Goal: Task Accomplishment & Management: Use online tool/utility

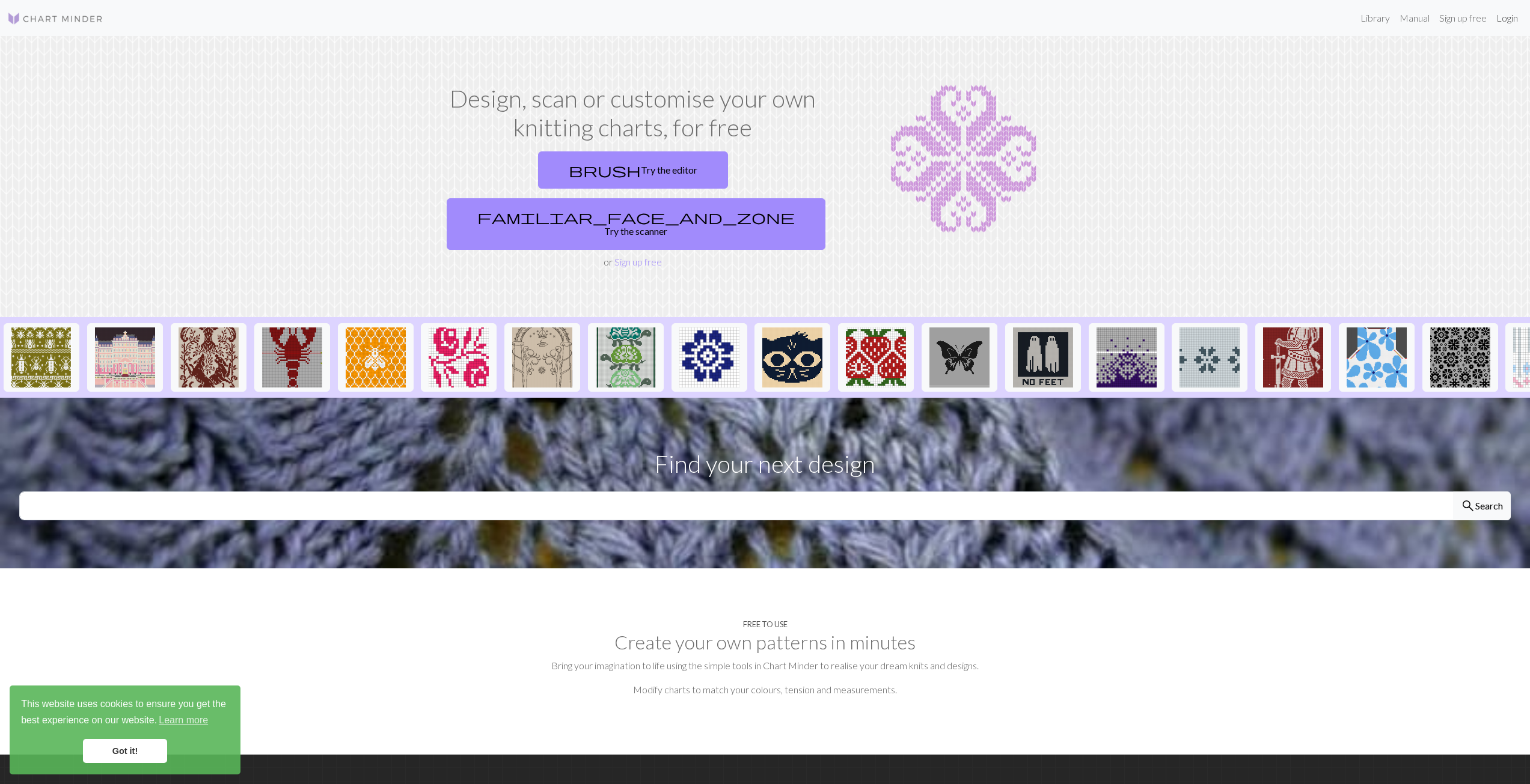
click at [1498, 21] on link "Login" at bounding box center [1507, 18] width 31 height 24
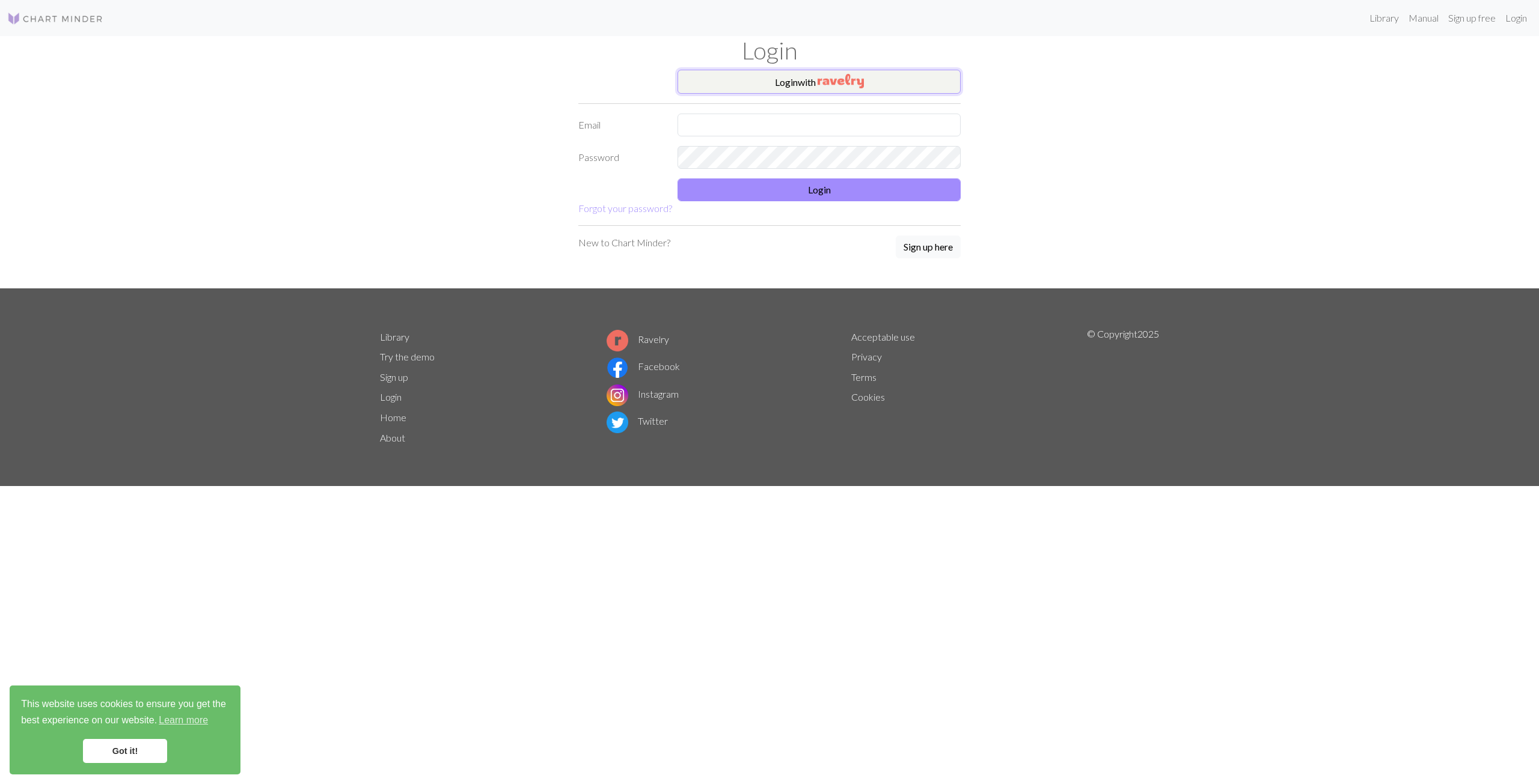
click at [792, 82] on button "Login with" at bounding box center [819, 82] width 283 height 24
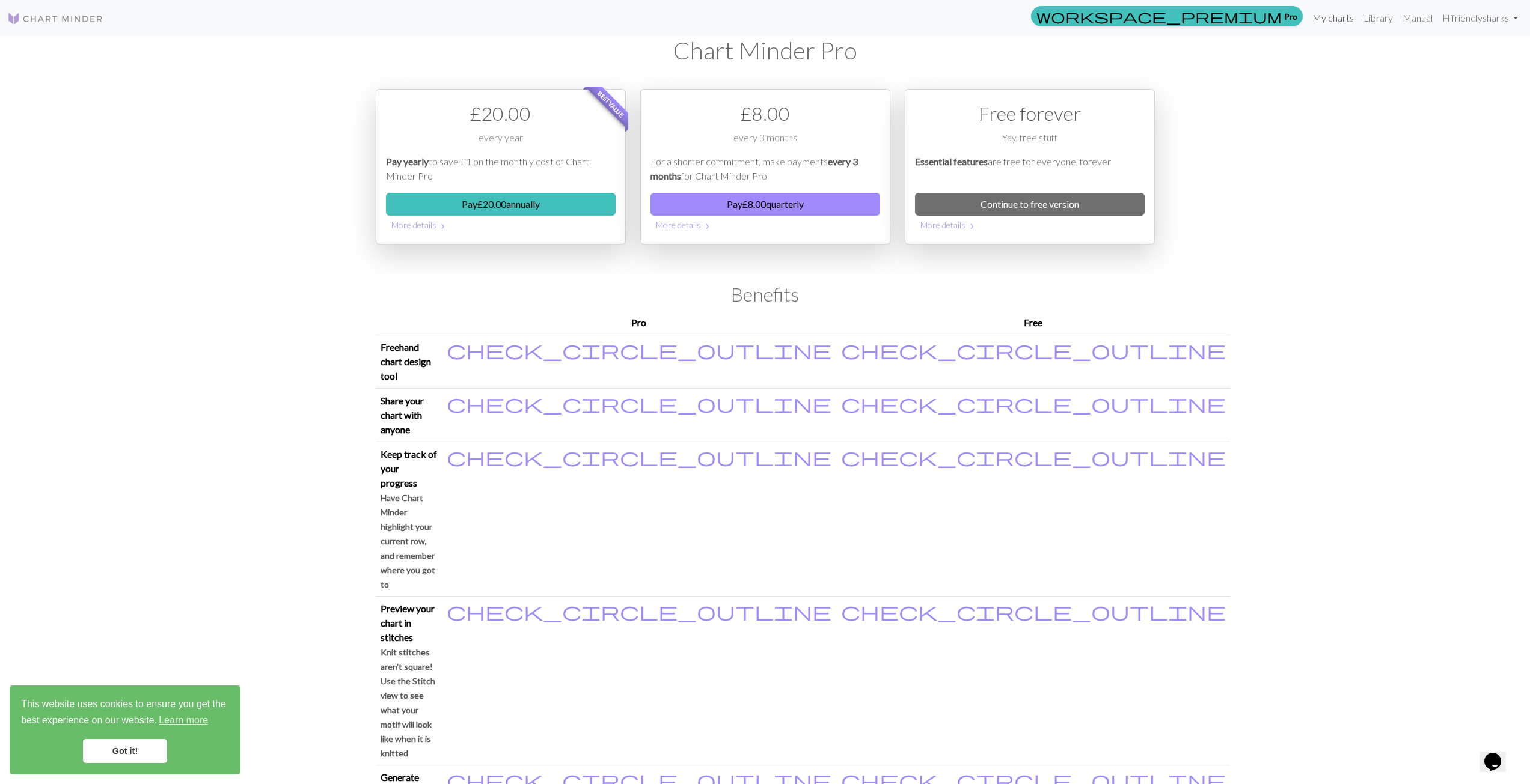
click at [1338, 19] on link "My charts" at bounding box center [1333, 18] width 51 height 24
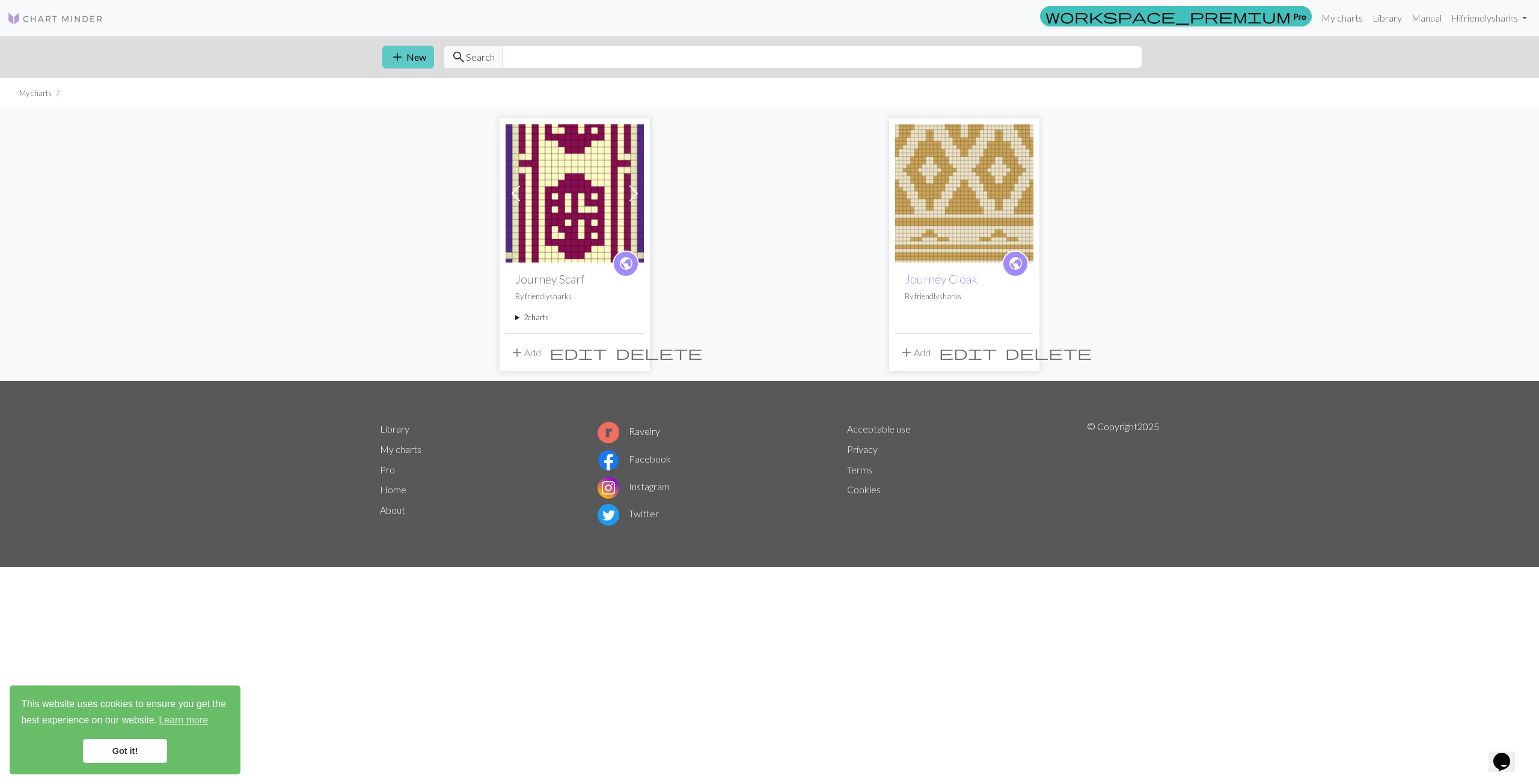
click at [400, 62] on span "add" at bounding box center [397, 57] width 14 height 17
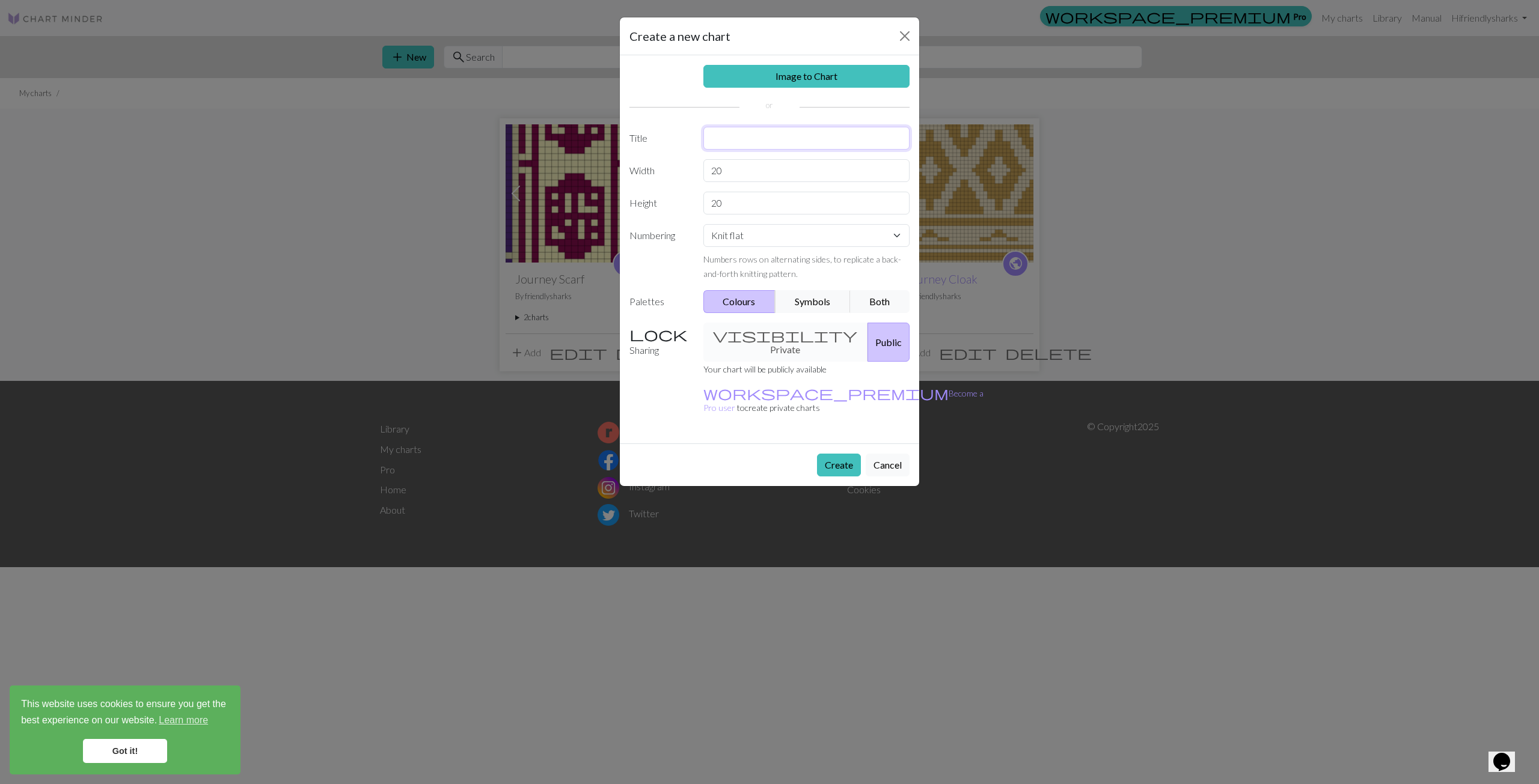
click at [752, 137] on input "text" at bounding box center [807, 139] width 207 height 23
type input "HibernationSliver"
click at [744, 172] on input "20" at bounding box center [807, 171] width 207 height 23
drag, startPoint x: 741, startPoint y: 171, endPoint x: 702, endPoint y: 173, distance: 39.1
click at [702, 173] on div "20" at bounding box center [807, 171] width 221 height 23
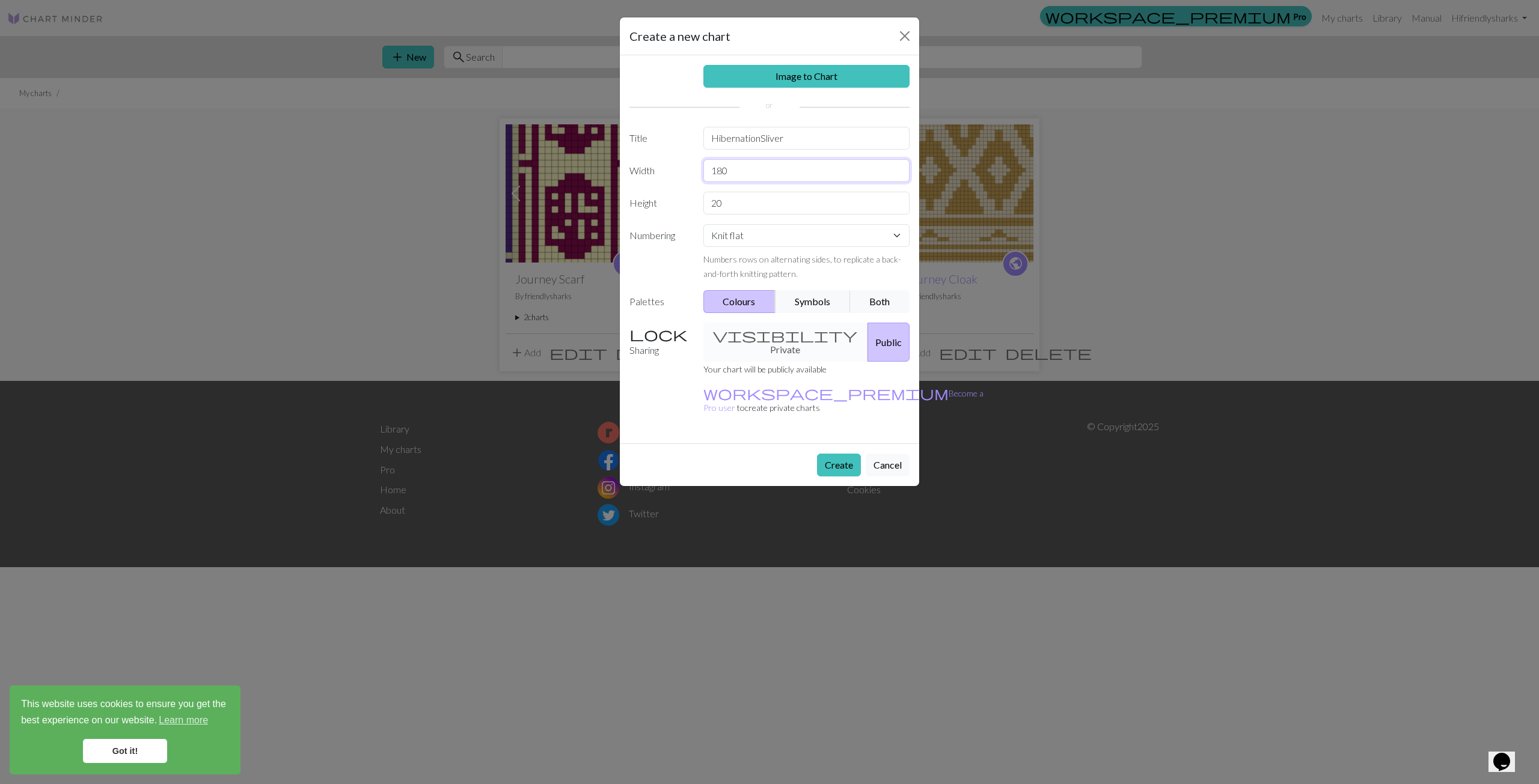
type input "180"
click at [732, 209] on input "20" at bounding box center [807, 203] width 207 height 23
type input "200"
click at [882, 306] on button "Both" at bounding box center [880, 302] width 60 height 23
click at [852, 454] on button "Create" at bounding box center [838, 465] width 44 height 23
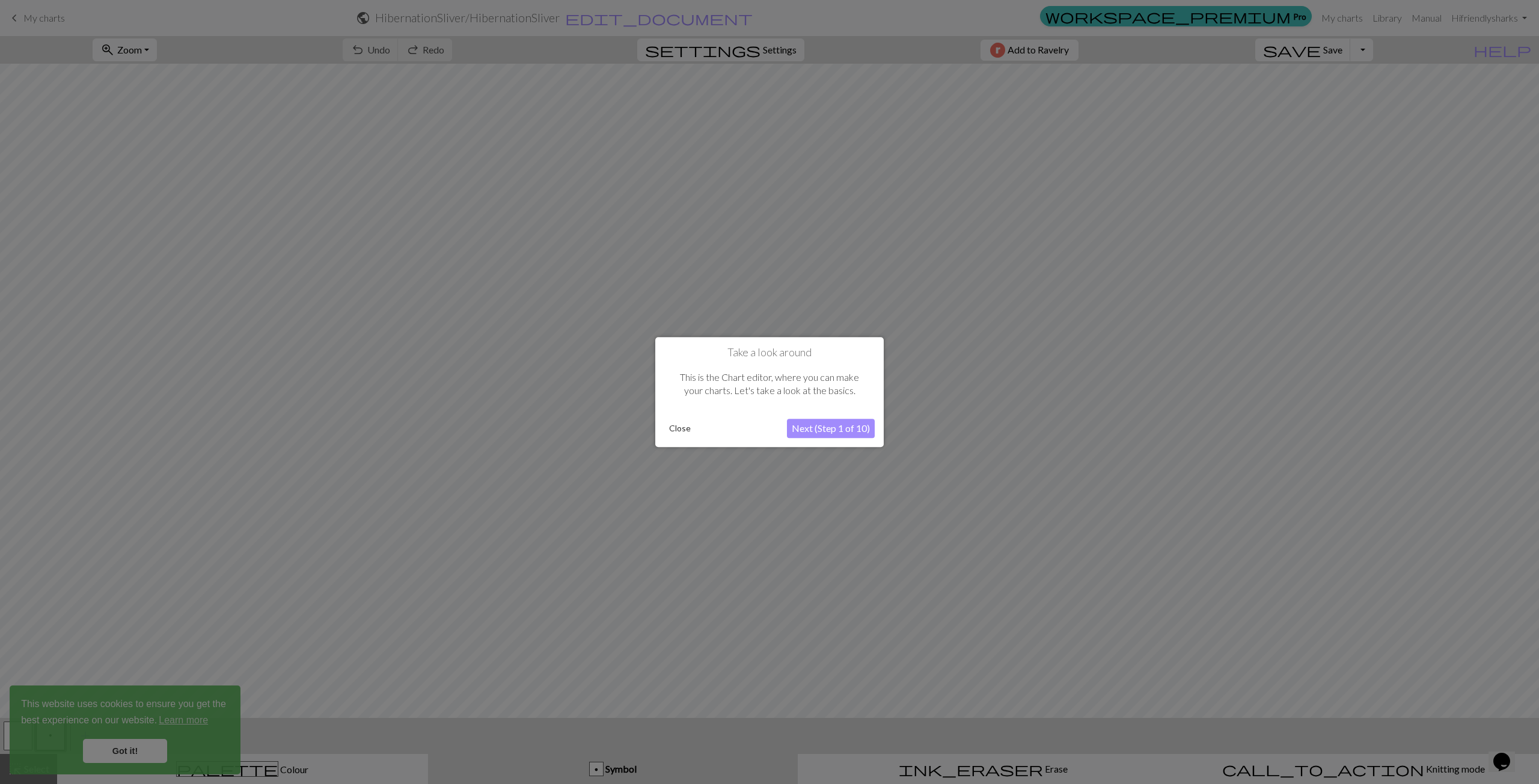
click at [682, 431] on button "Close" at bounding box center [680, 428] width 31 height 18
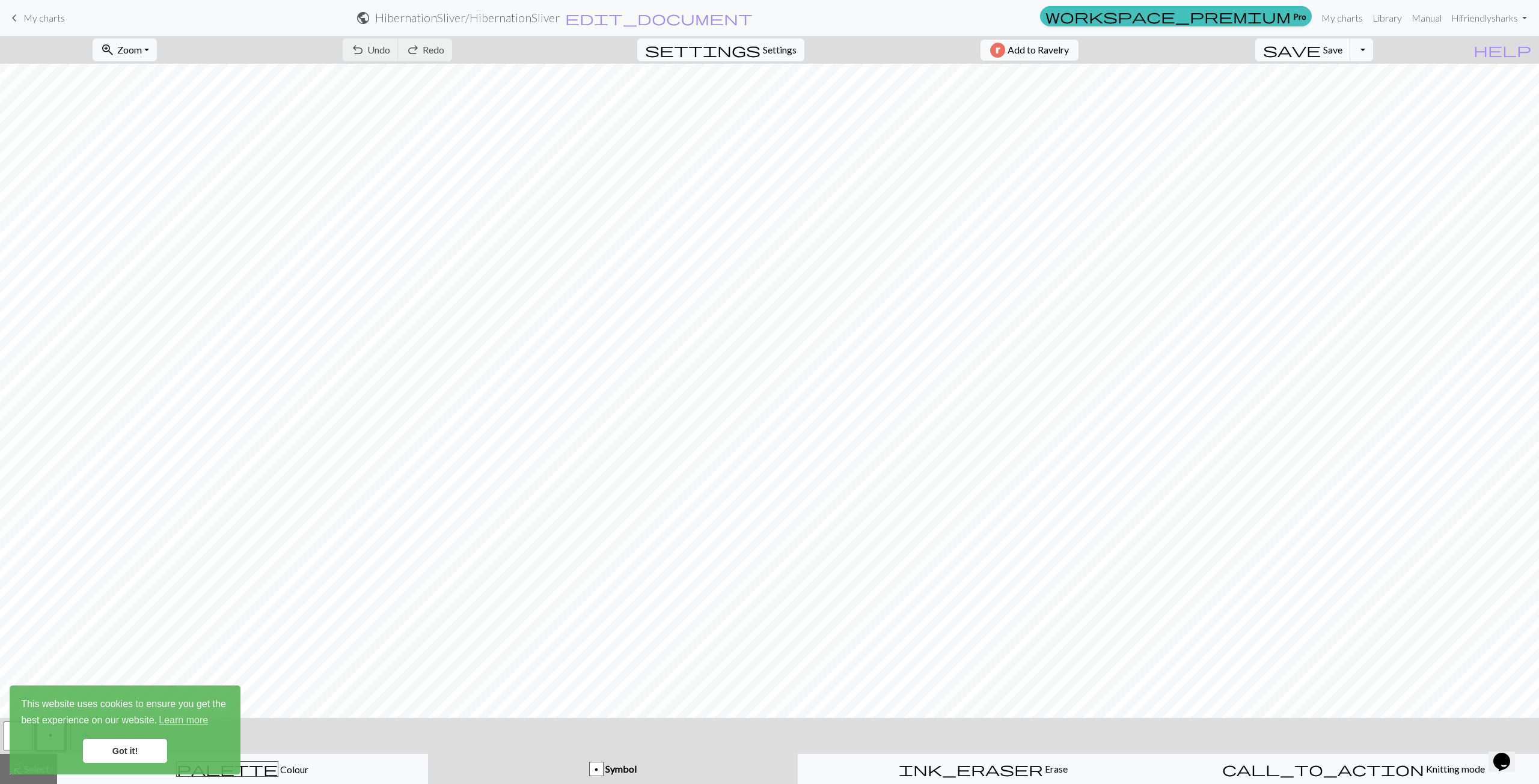
click at [122, 753] on link "Got it!" at bounding box center [125, 752] width 84 height 24
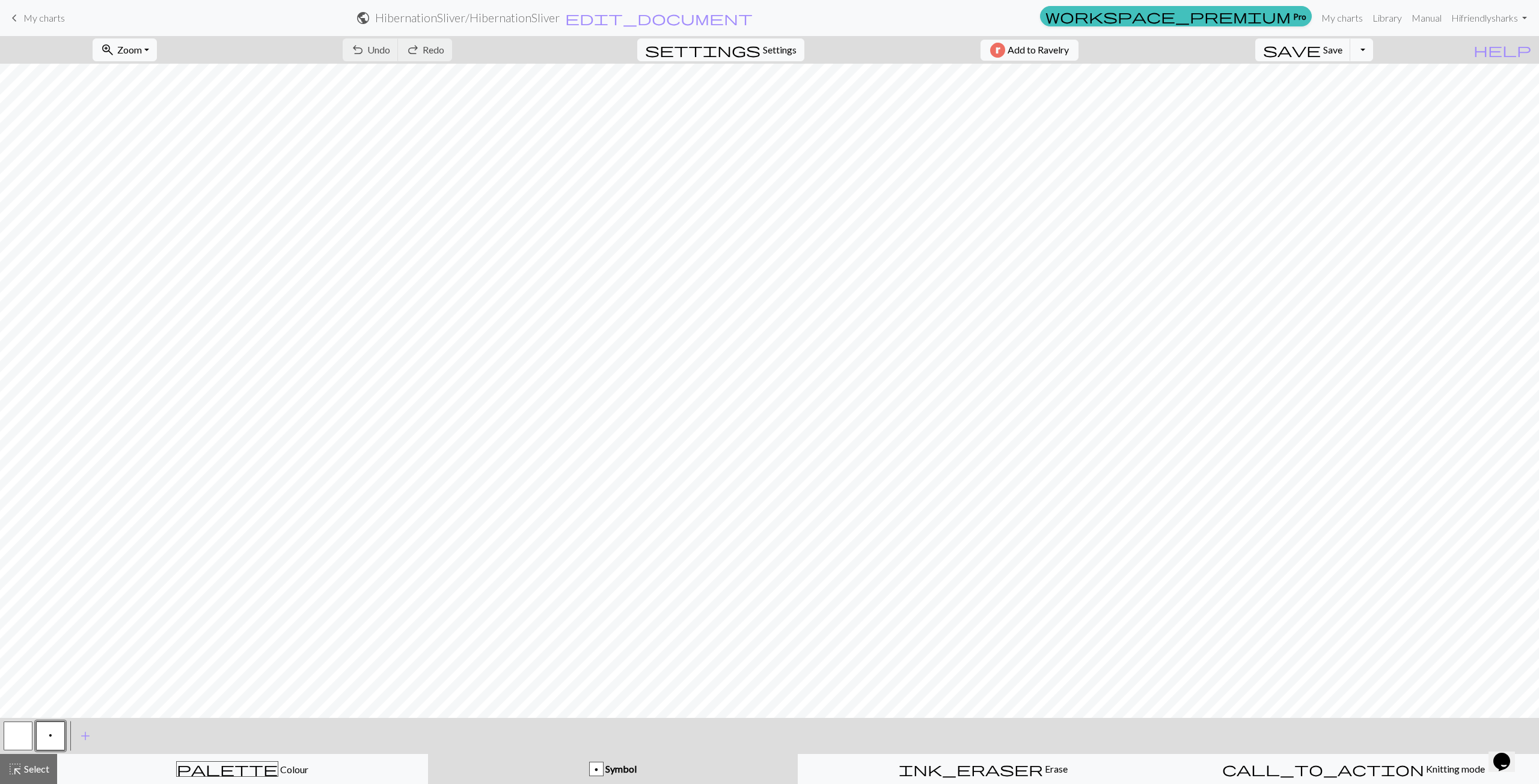
click at [26, 740] on button "button" at bounding box center [18, 736] width 29 height 29
drag, startPoint x: 26, startPoint y: 740, endPoint x: 92, endPoint y: 741, distance: 66.0
click at [92, 741] on span "add" at bounding box center [85, 736] width 14 height 17
click at [84, 740] on button "button" at bounding box center [82, 736] width 29 height 29
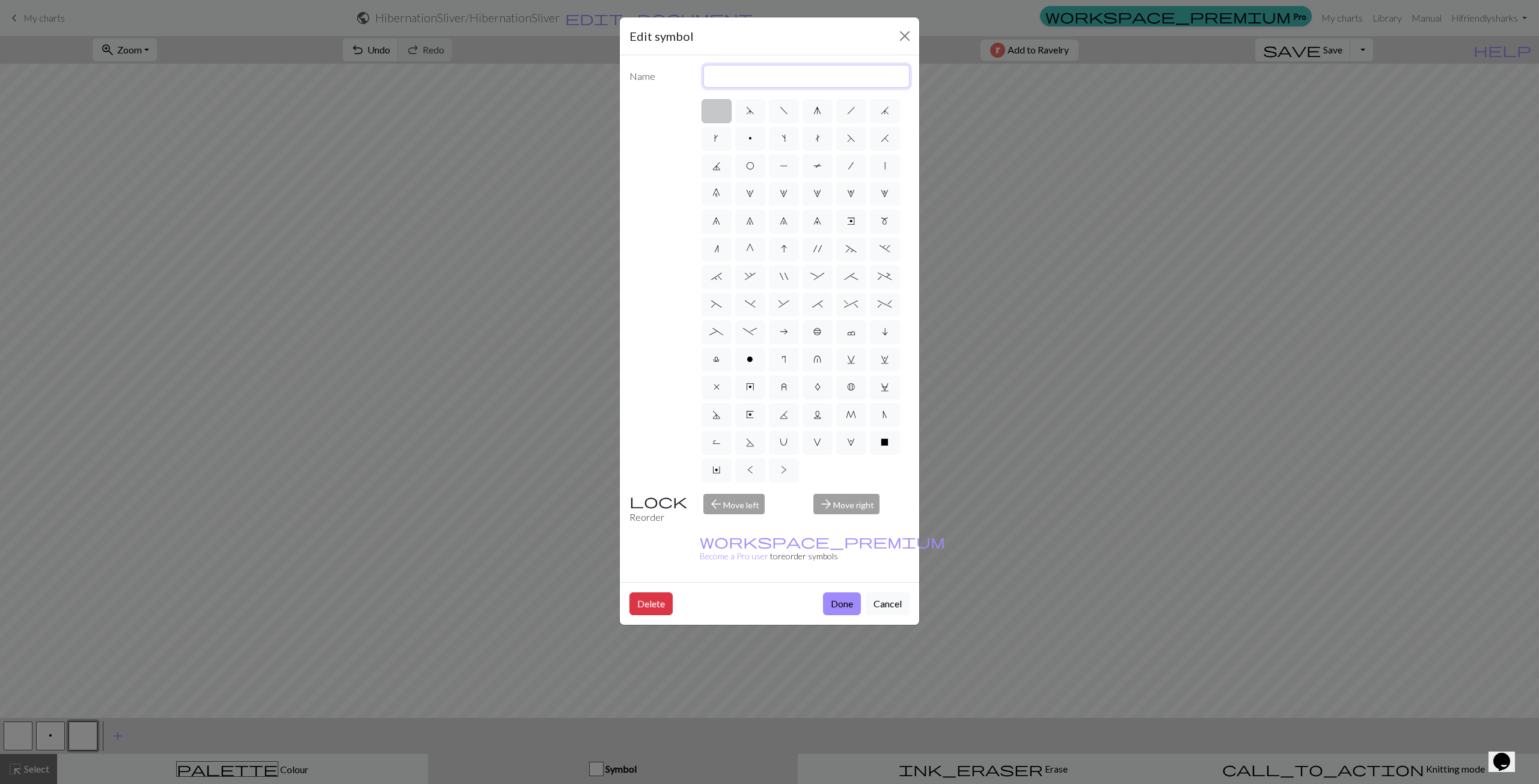
click at [761, 78] on input "text" at bounding box center [807, 76] width 207 height 23
click at [896, 35] on button "Close" at bounding box center [905, 36] width 19 height 19
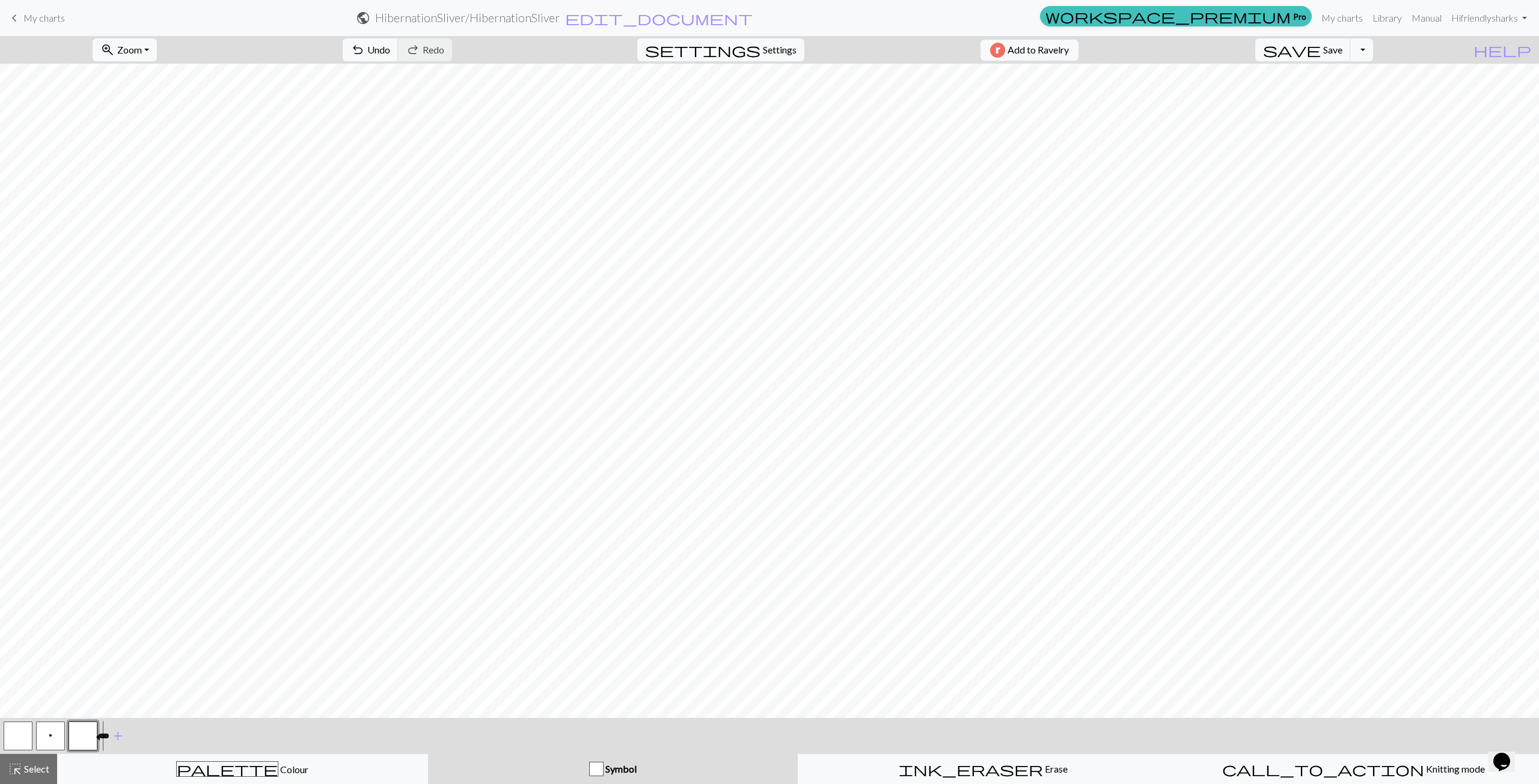
drag, startPoint x: 84, startPoint y: 731, endPoint x: 78, endPoint y: 742, distance: 12.5
click at [78, 742] on button "button" at bounding box center [82, 736] width 29 height 29
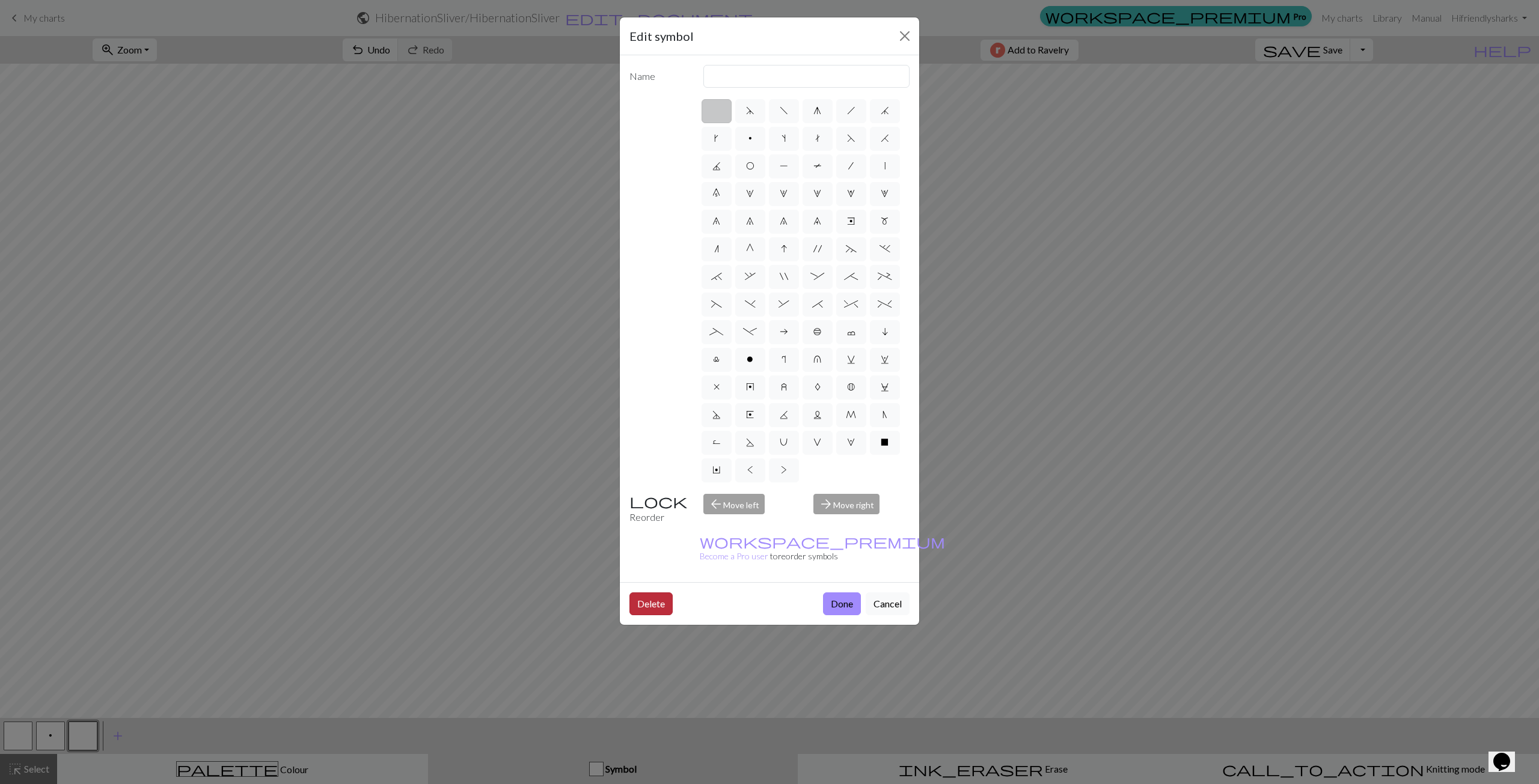
click at [658, 593] on button "Delete" at bounding box center [651, 604] width 43 height 23
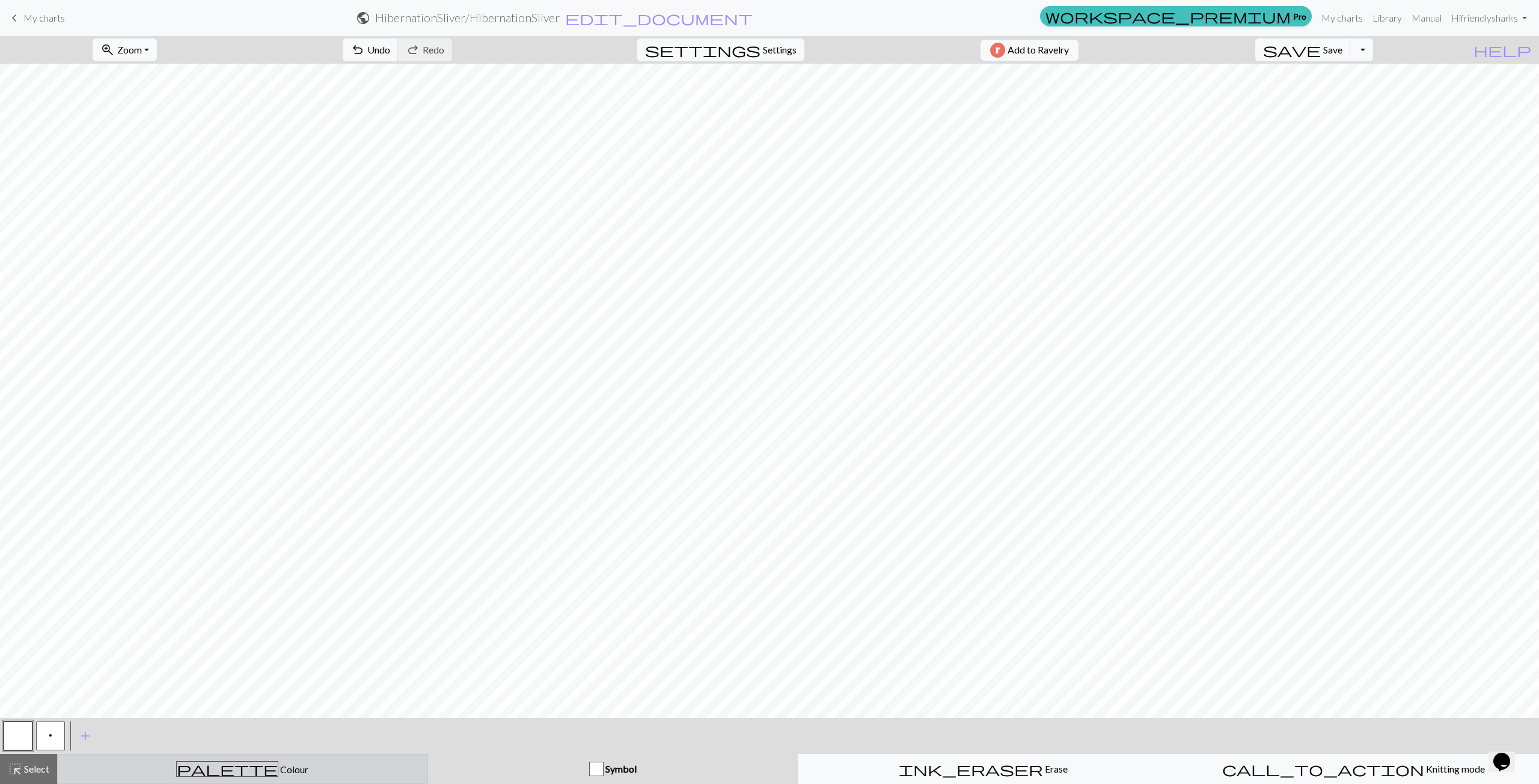
click at [95, 773] on div "palette Colour Colour" at bounding box center [243, 769] width 356 height 16
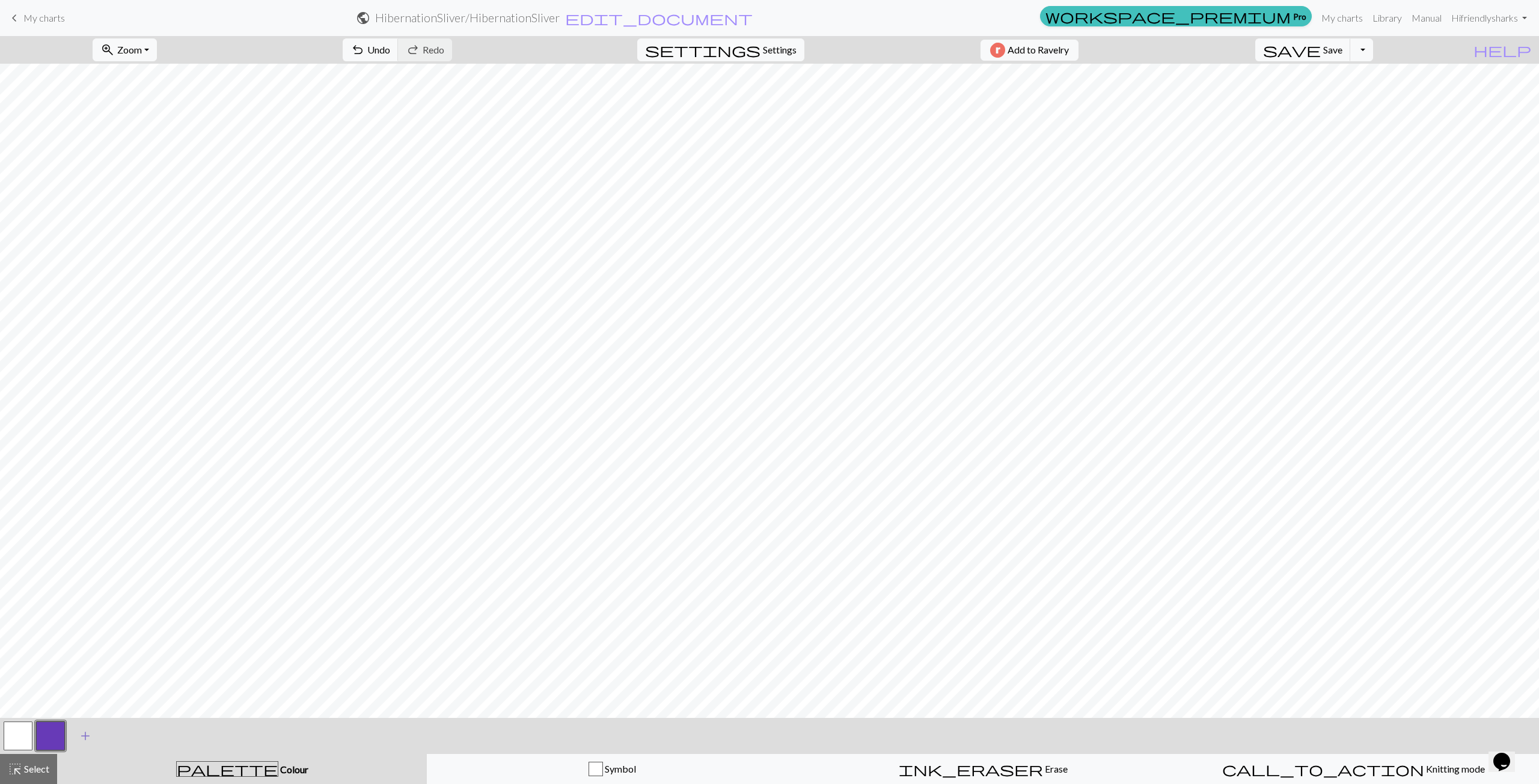
click at [91, 736] on span "add" at bounding box center [85, 736] width 14 height 17
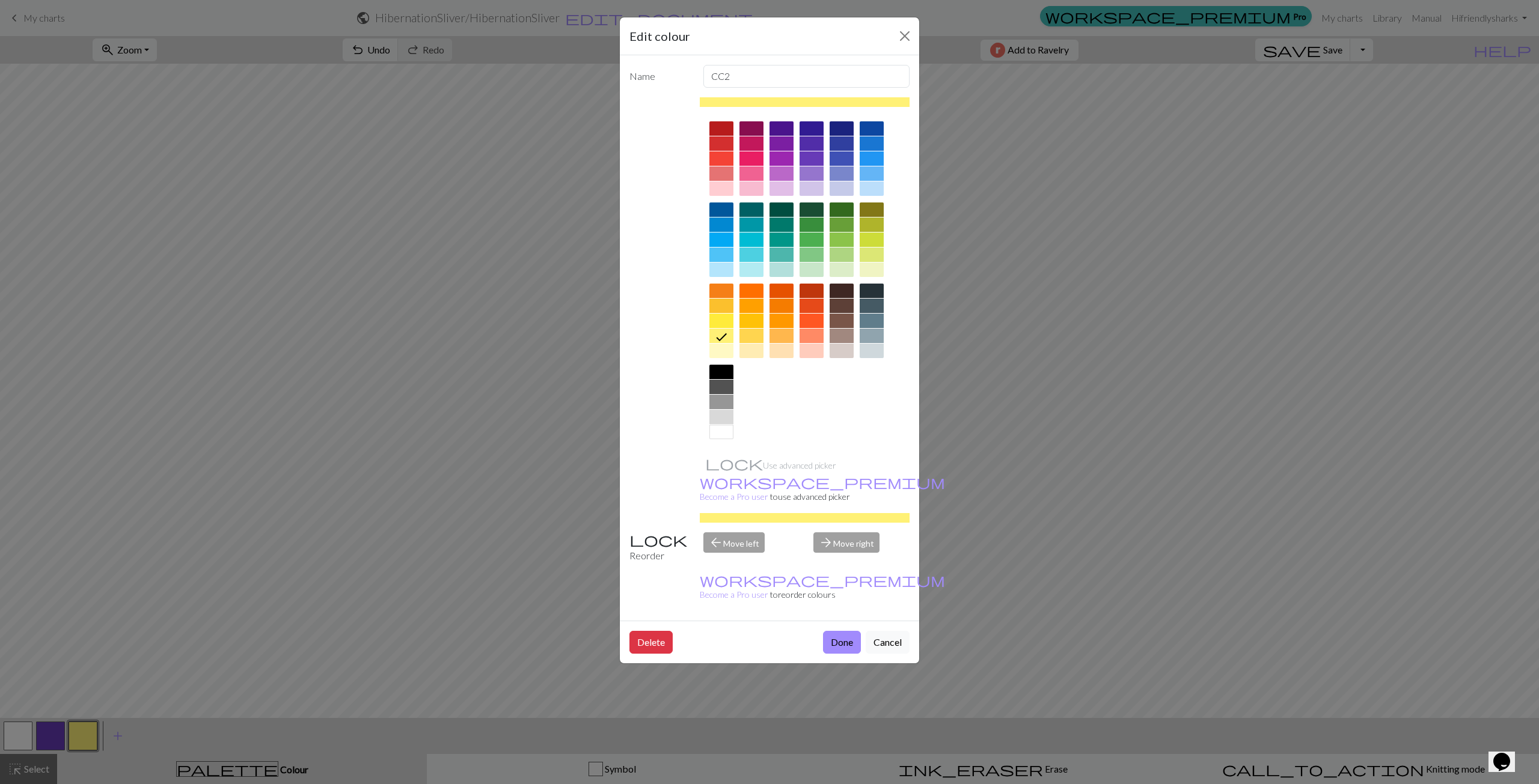
click at [811, 220] on div at bounding box center [812, 224] width 24 height 14
click at [54, 741] on div "Edit colour Name CC2 Use advanced picker workspace_premium Become a Pro user to…" at bounding box center [770, 392] width 1539 height 784
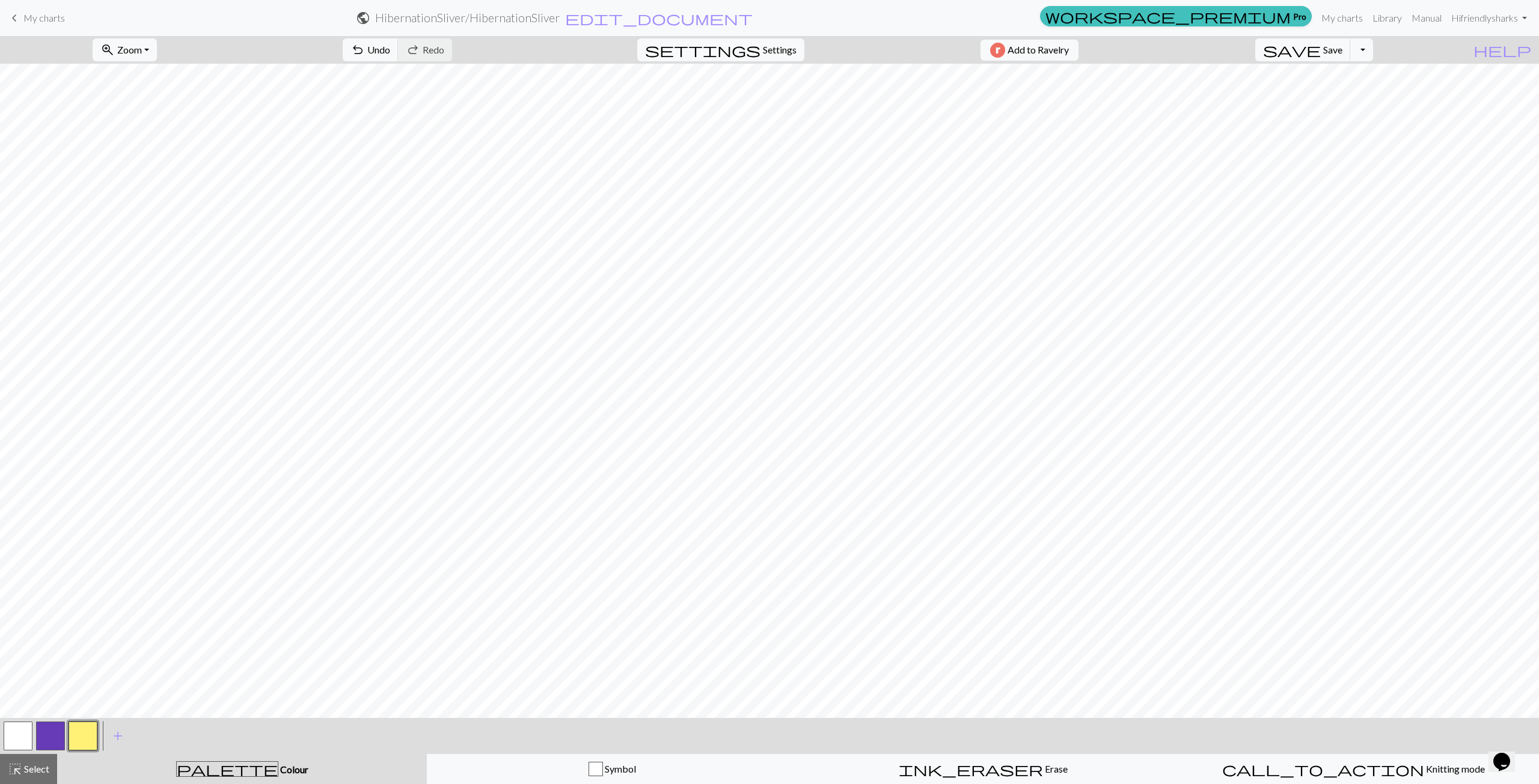
click at [51, 741] on button "button" at bounding box center [50, 736] width 29 height 29
click at [214, 777] on div "palette Colour Colour" at bounding box center [242, 769] width 356 height 16
click at [51, 733] on button "button" at bounding box center [50, 736] width 29 height 29
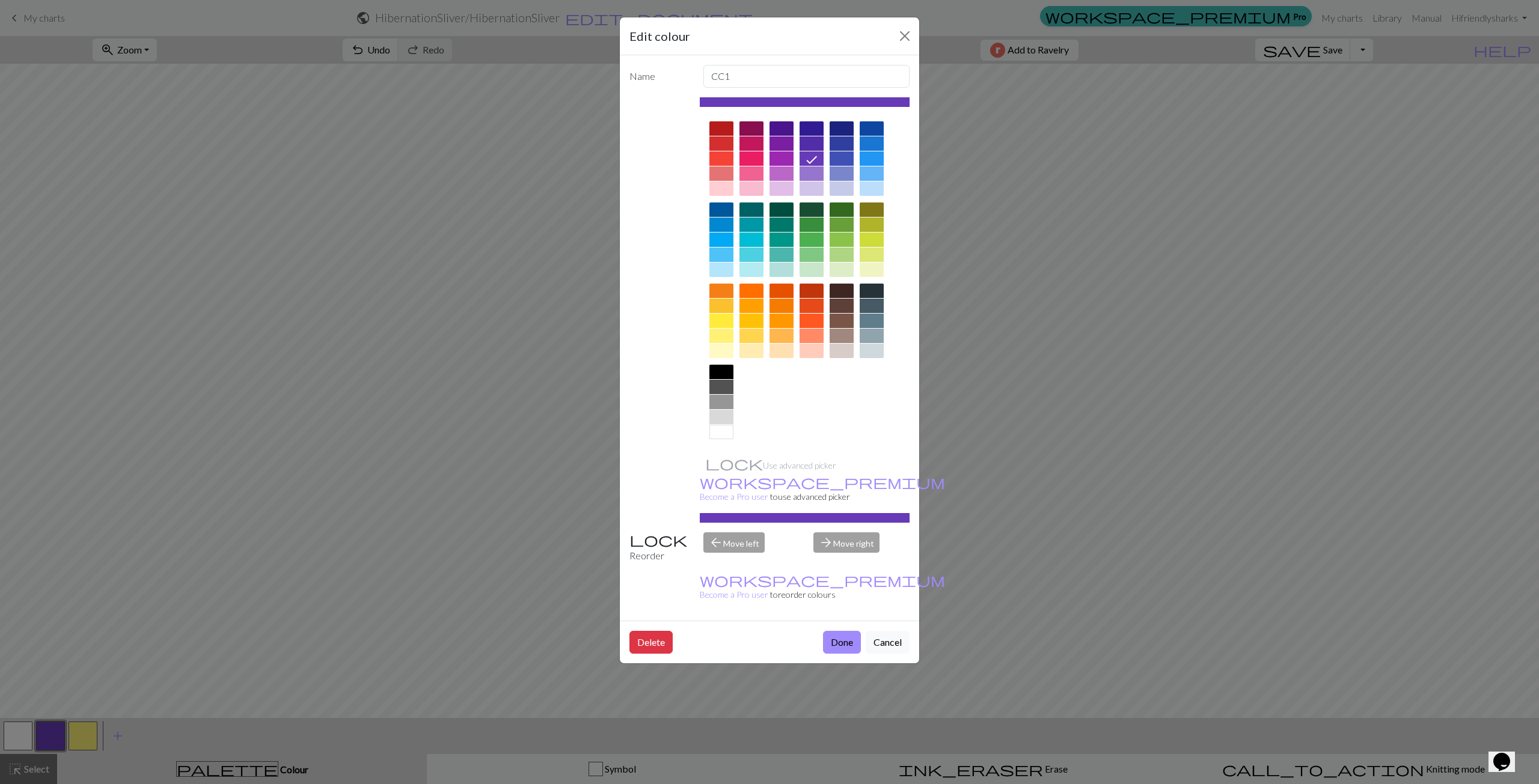
click at [848, 145] on div at bounding box center [842, 143] width 24 height 14
click at [16, 739] on div "Edit colour Name CC1 Use advanced picker workspace_premium Become a Pro user to…" at bounding box center [770, 392] width 1539 height 784
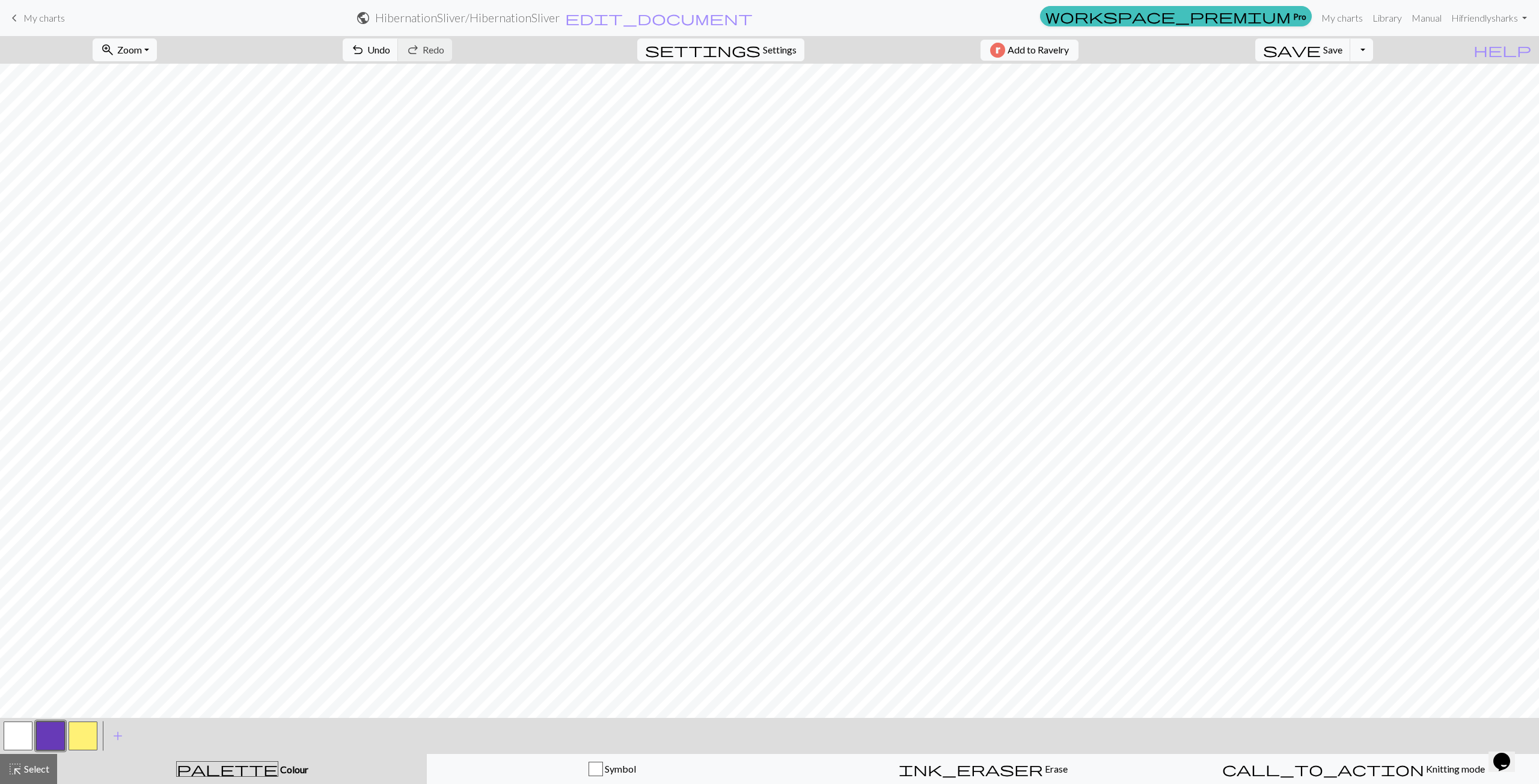
click at [16, 740] on button "button" at bounding box center [18, 736] width 29 height 29
click at [16, 739] on button "button" at bounding box center [18, 736] width 29 height 29
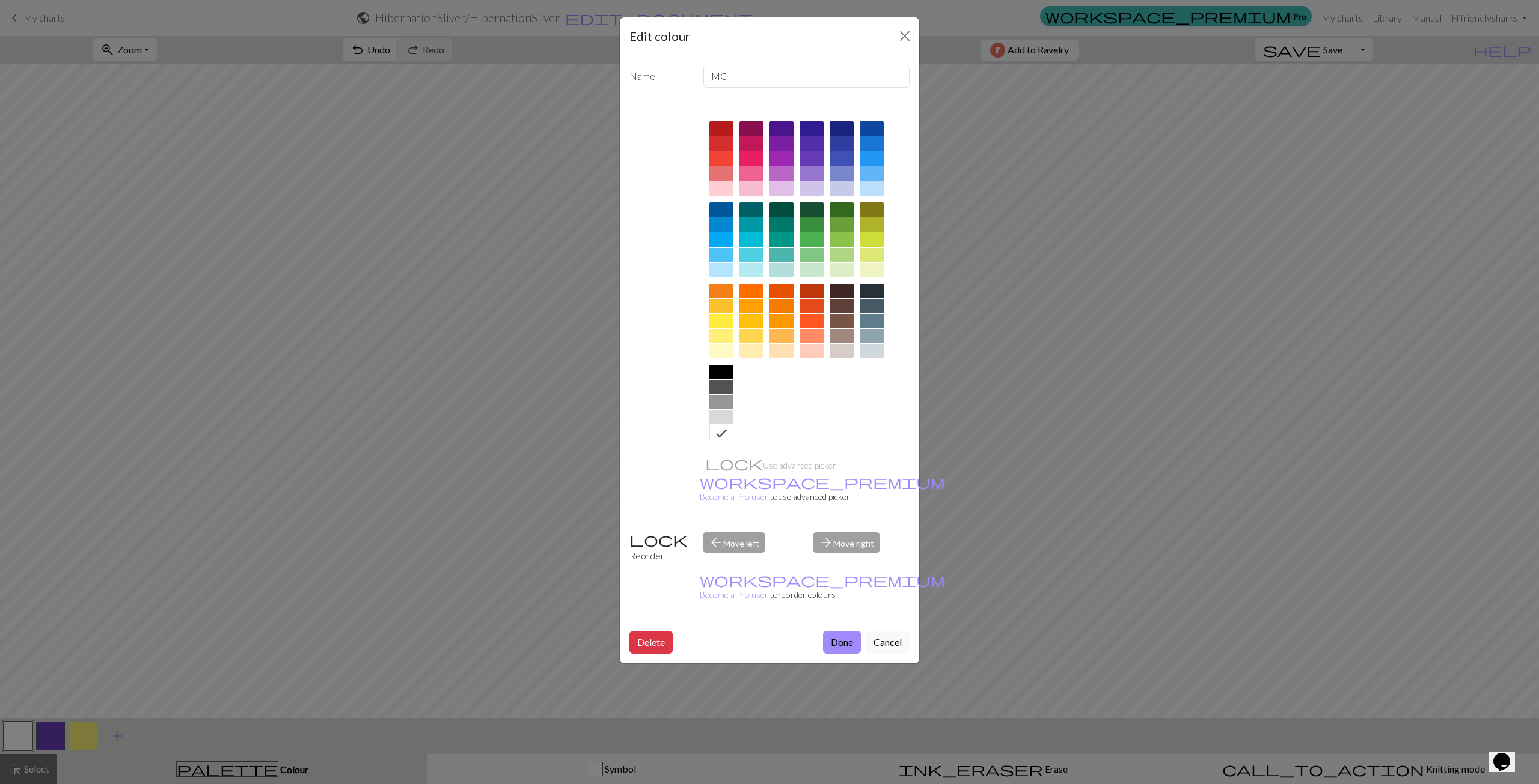
click at [752, 184] on div at bounding box center [752, 189] width 24 height 14
click at [848, 631] on button "Done" at bounding box center [842, 643] width 38 height 23
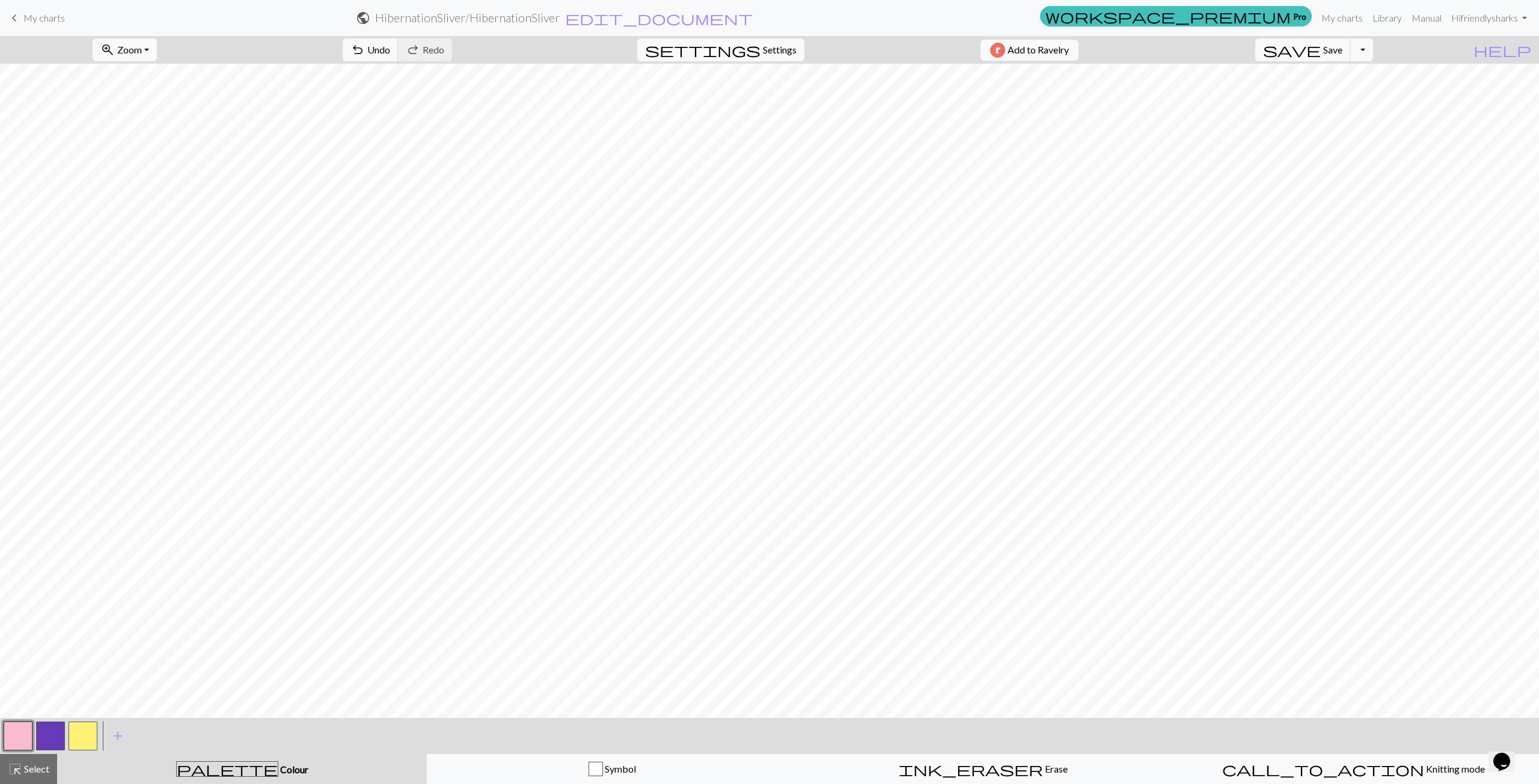
click at [53, 737] on button "button" at bounding box center [50, 736] width 29 height 29
click at [53, 737] on div "Edit colour Name CC1 Use advanced picker workspace_premium Become a Pro user to…" at bounding box center [770, 392] width 1539 height 784
click at [53, 737] on button "button" at bounding box center [50, 736] width 29 height 29
click at [53, 737] on div "Edit colour Name CC1 Use advanced picker workspace_premium Become a Pro user to…" at bounding box center [770, 392] width 1539 height 784
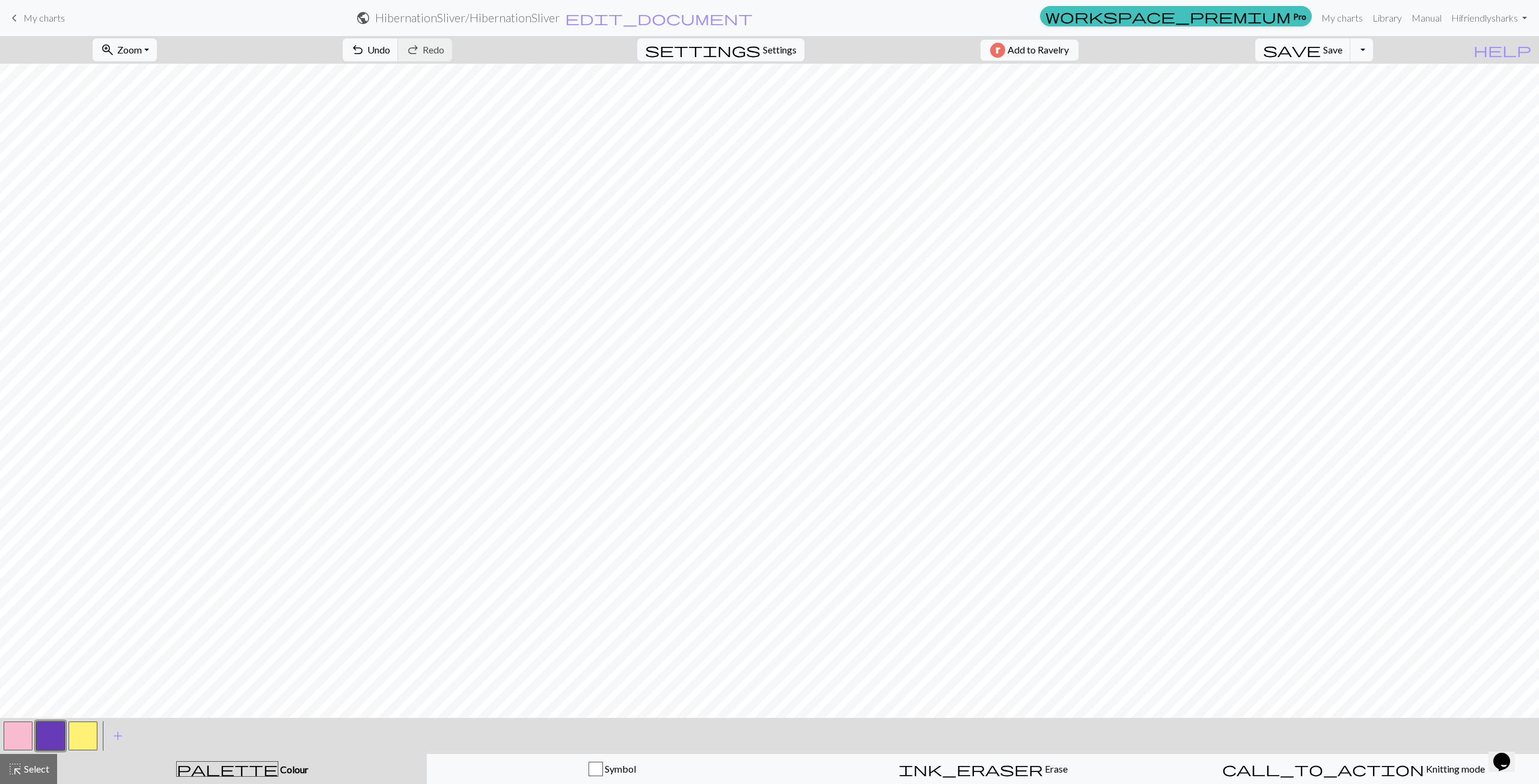
click at [53, 737] on button "button" at bounding box center [50, 736] width 29 height 29
click at [53, 737] on div "Edit colour Name CC1 Use advanced picker workspace_premium Become a Pro user to…" at bounding box center [770, 392] width 1539 height 784
click at [83, 741] on button "button" at bounding box center [82, 736] width 29 height 29
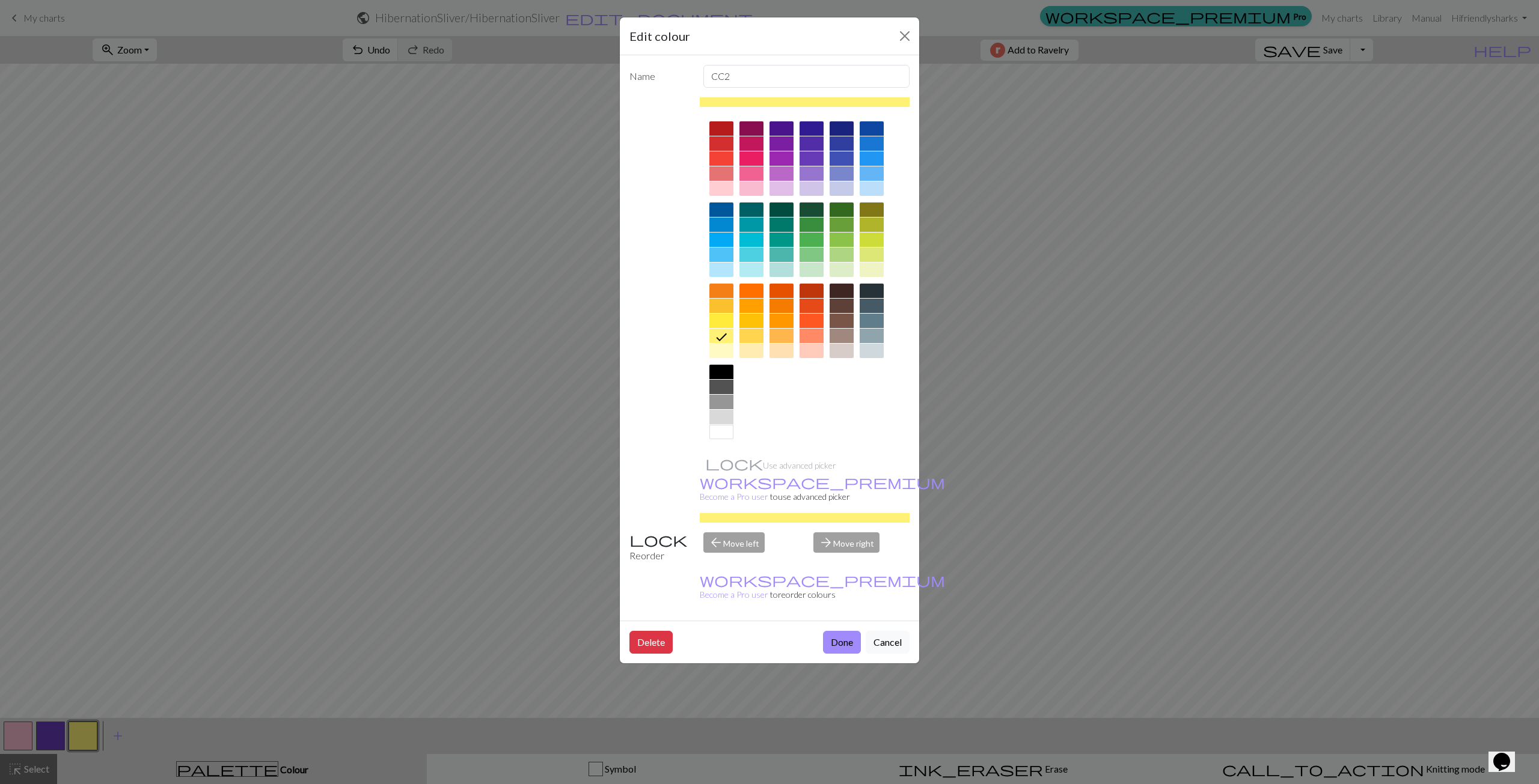
click at [818, 237] on div at bounding box center [812, 239] width 24 height 14
click at [838, 631] on button "Done" at bounding box center [842, 643] width 38 height 23
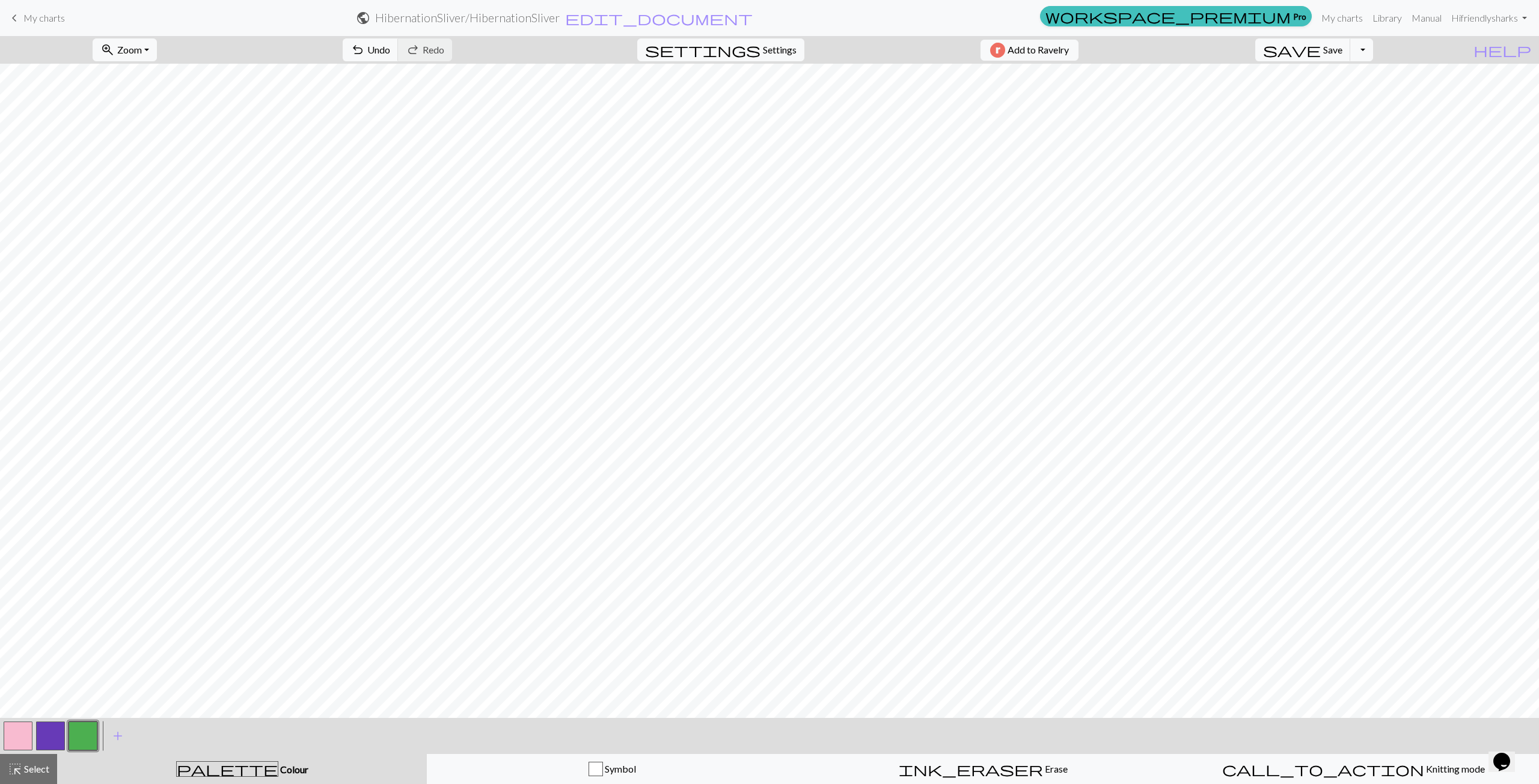
click at [55, 741] on button "button" at bounding box center [50, 736] width 29 height 29
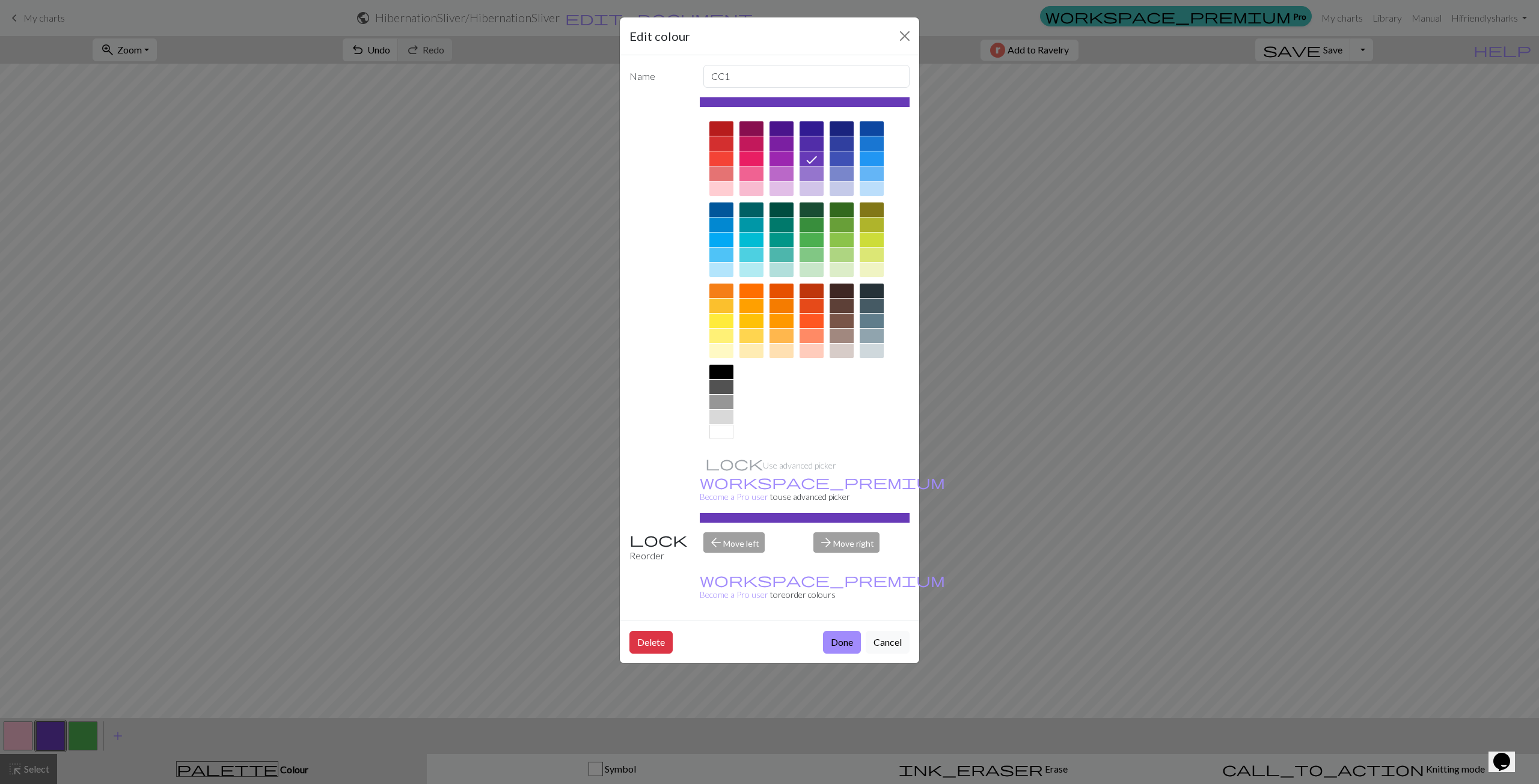
click at [849, 142] on div at bounding box center [842, 143] width 24 height 14
click at [843, 631] on button "Done" at bounding box center [842, 643] width 38 height 23
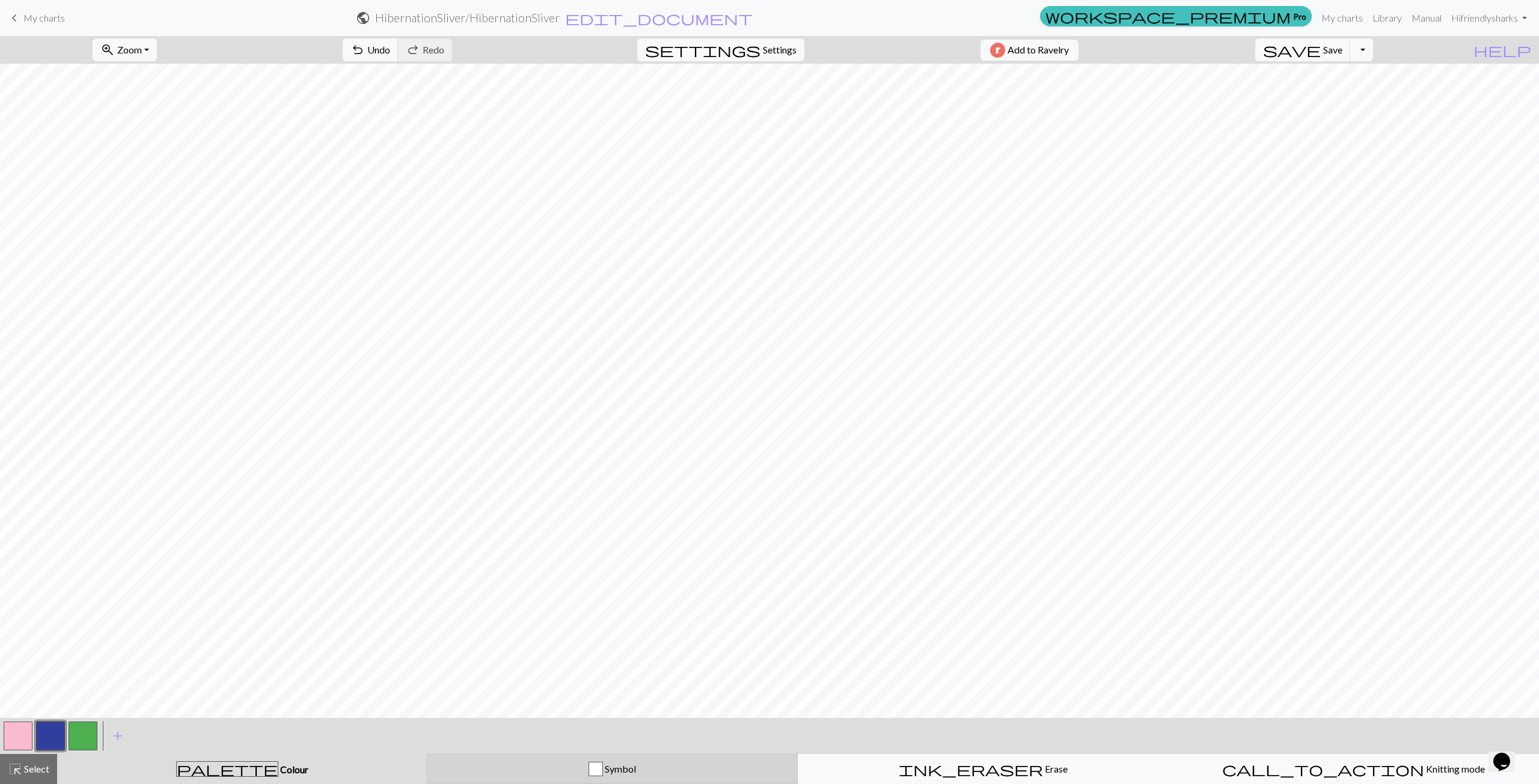
click at [571, 774] on div "Symbol" at bounding box center [613, 769] width 356 height 14
click at [372, 768] on div "palette Colour Colour" at bounding box center [243, 769] width 356 height 16
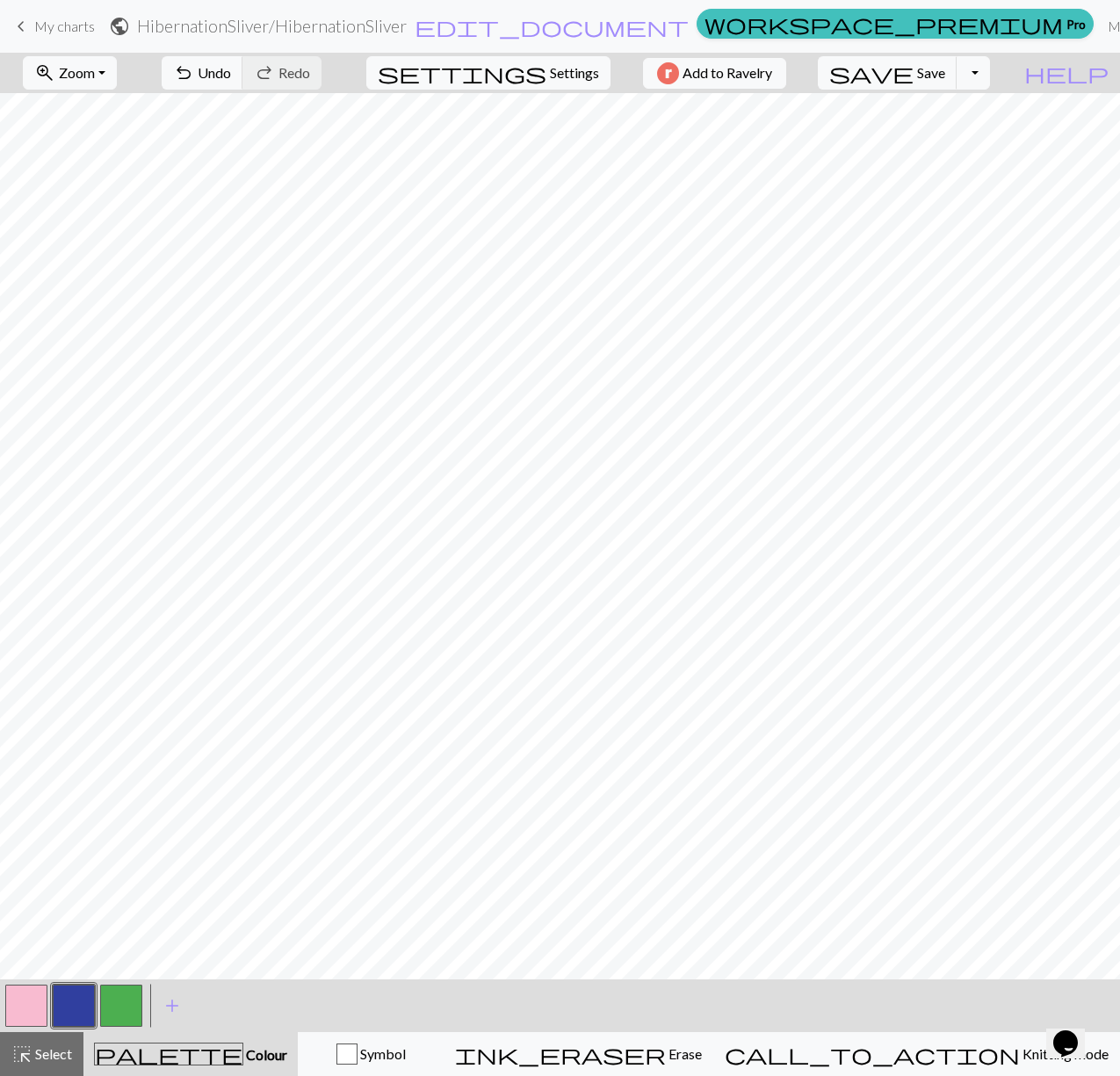
click at [29, 1009] on button "button" at bounding box center [26, 1006] width 42 height 42
click at [67, 999] on button "button" at bounding box center [73, 1006] width 42 height 42
click at [74, 1004] on button "button" at bounding box center [73, 1006] width 42 height 42
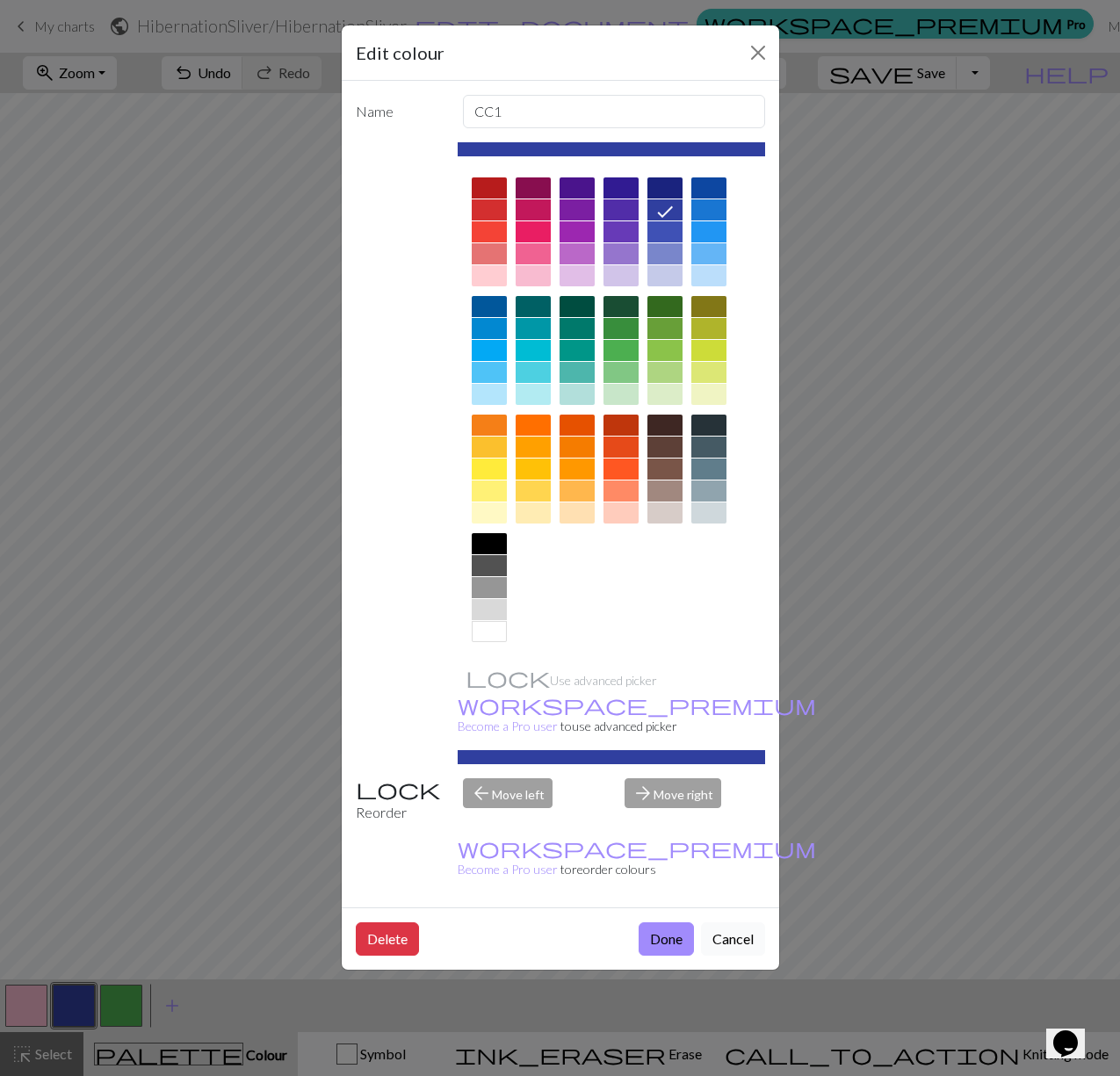
click at [726, 923] on button "Cancel" at bounding box center [733, 940] width 64 height 34
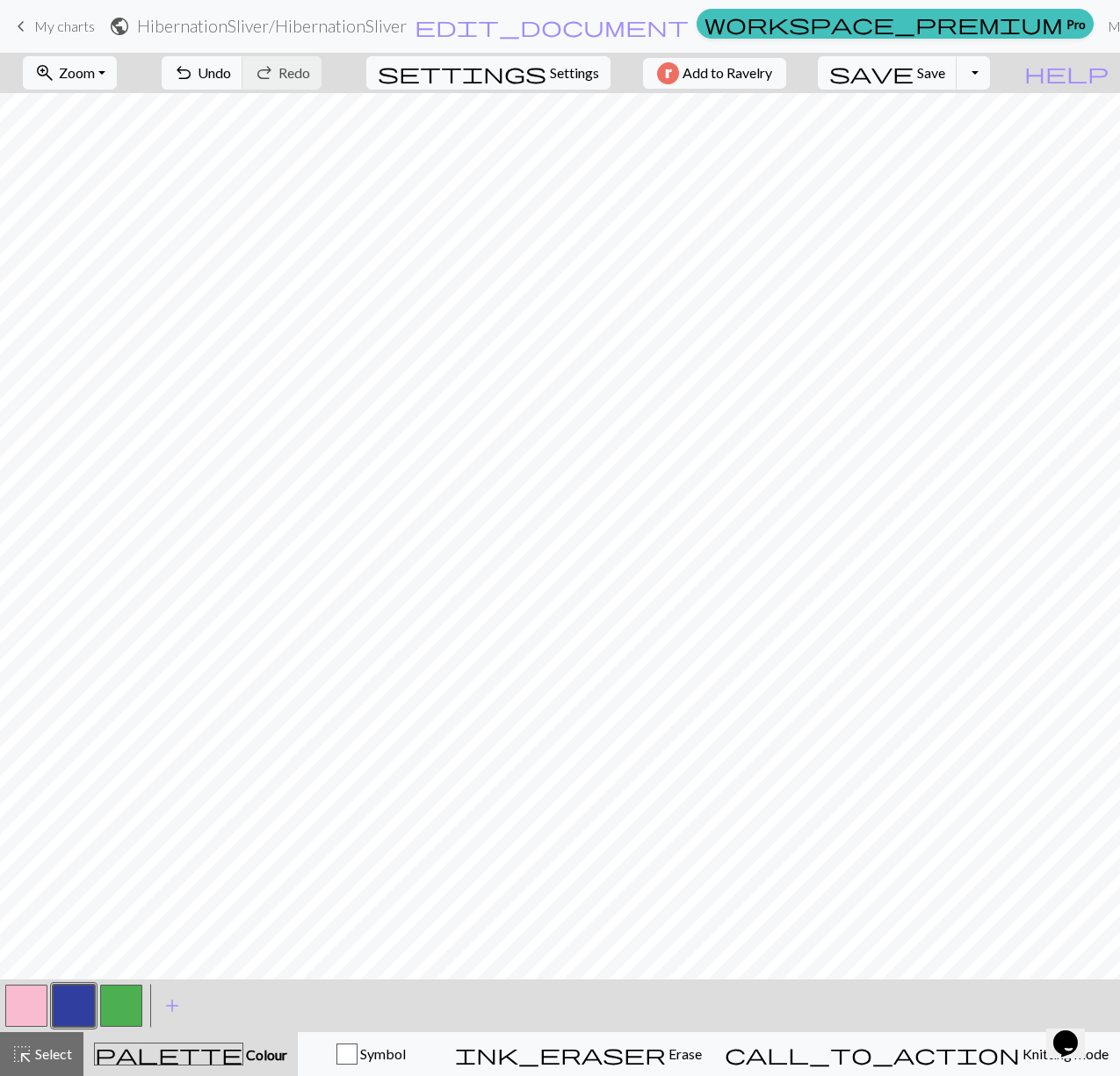
click at [33, 1005] on button "button" at bounding box center [26, 1006] width 42 height 42
click at [74, 1002] on button "button" at bounding box center [73, 1006] width 42 height 42
click at [167, 1013] on span "add" at bounding box center [172, 1006] width 21 height 25
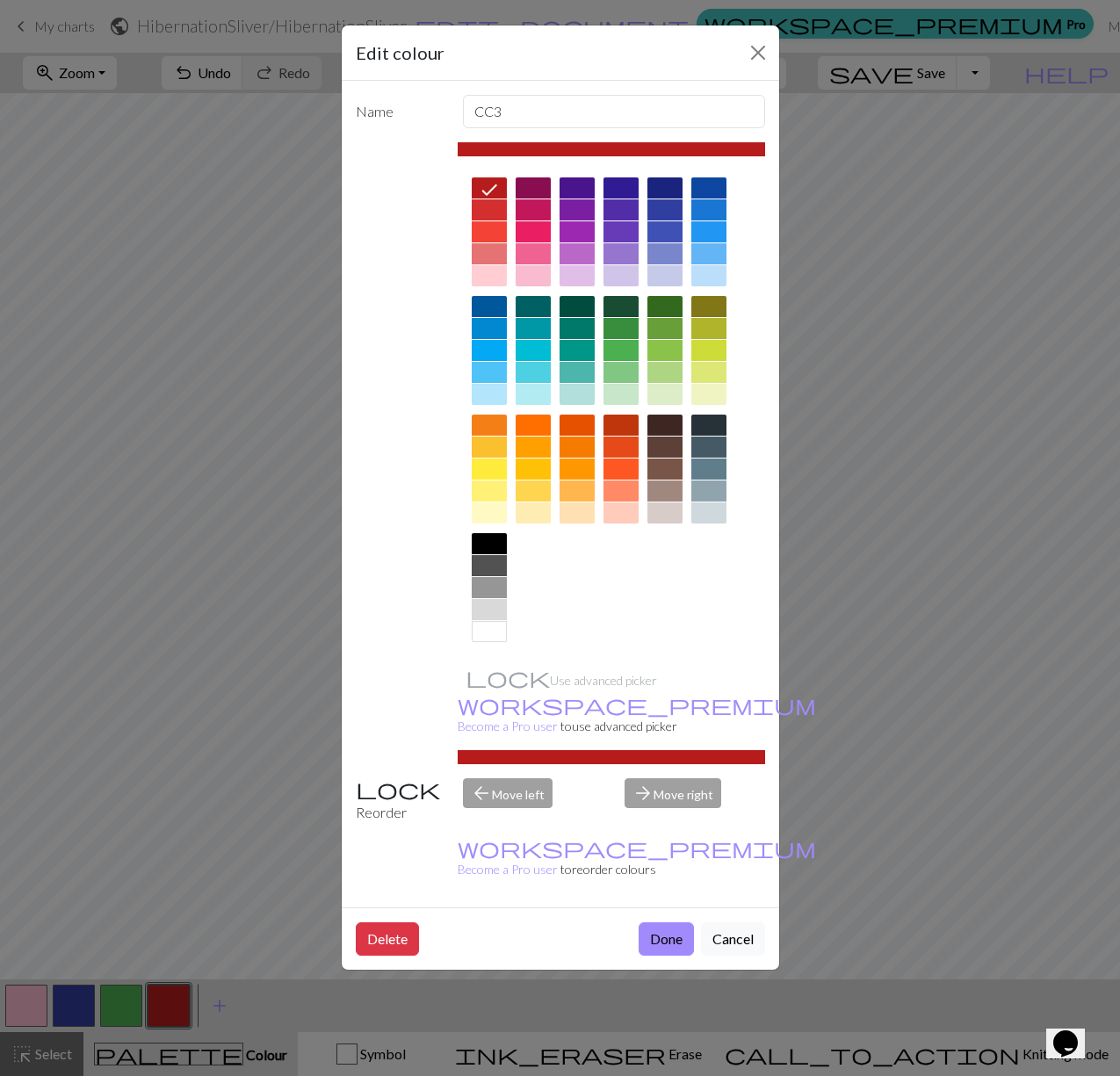
click at [715, 244] on div at bounding box center [709, 253] width 36 height 21
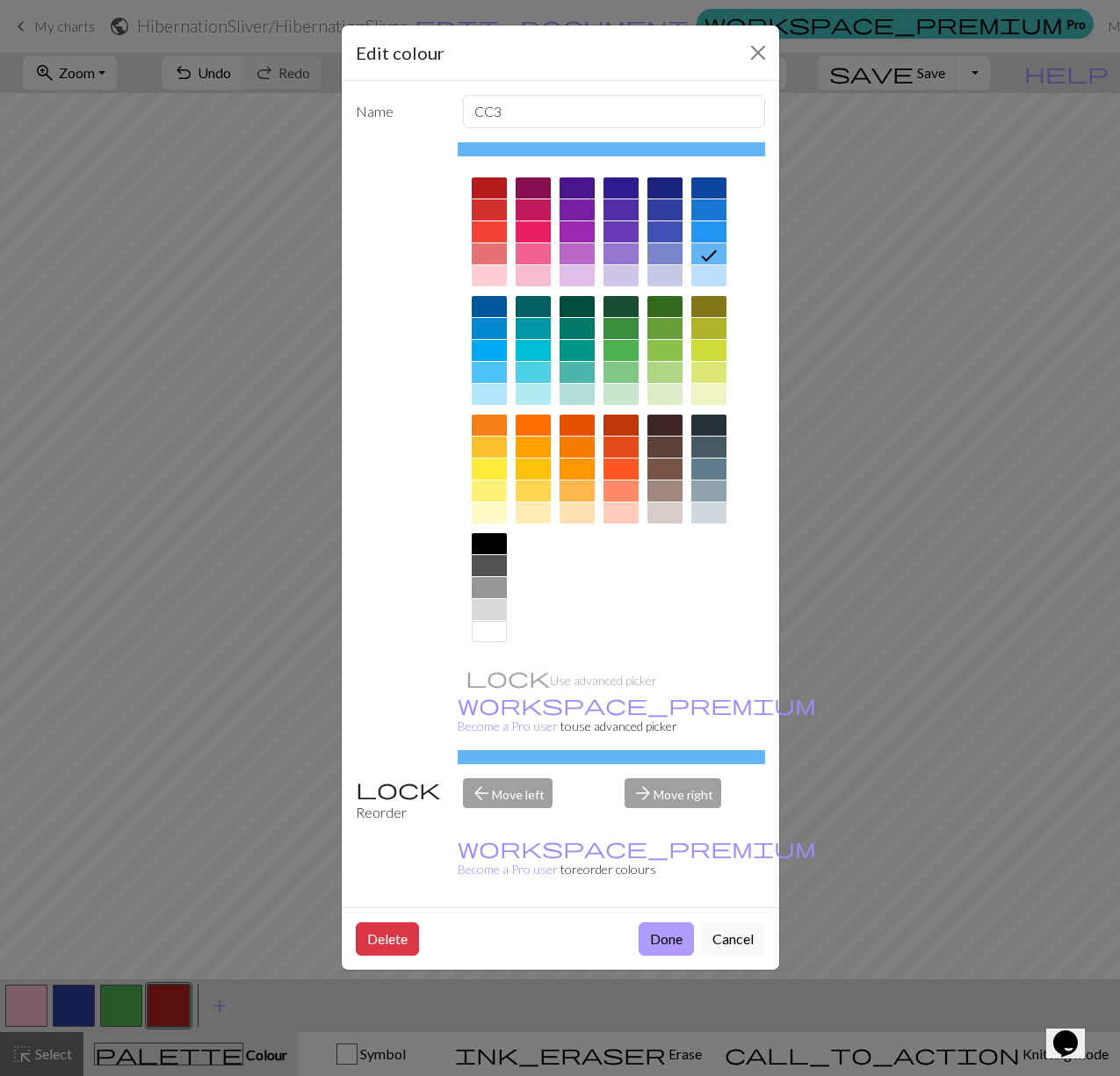
click at [647, 923] on button "Done" at bounding box center [666, 940] width 55 height 34
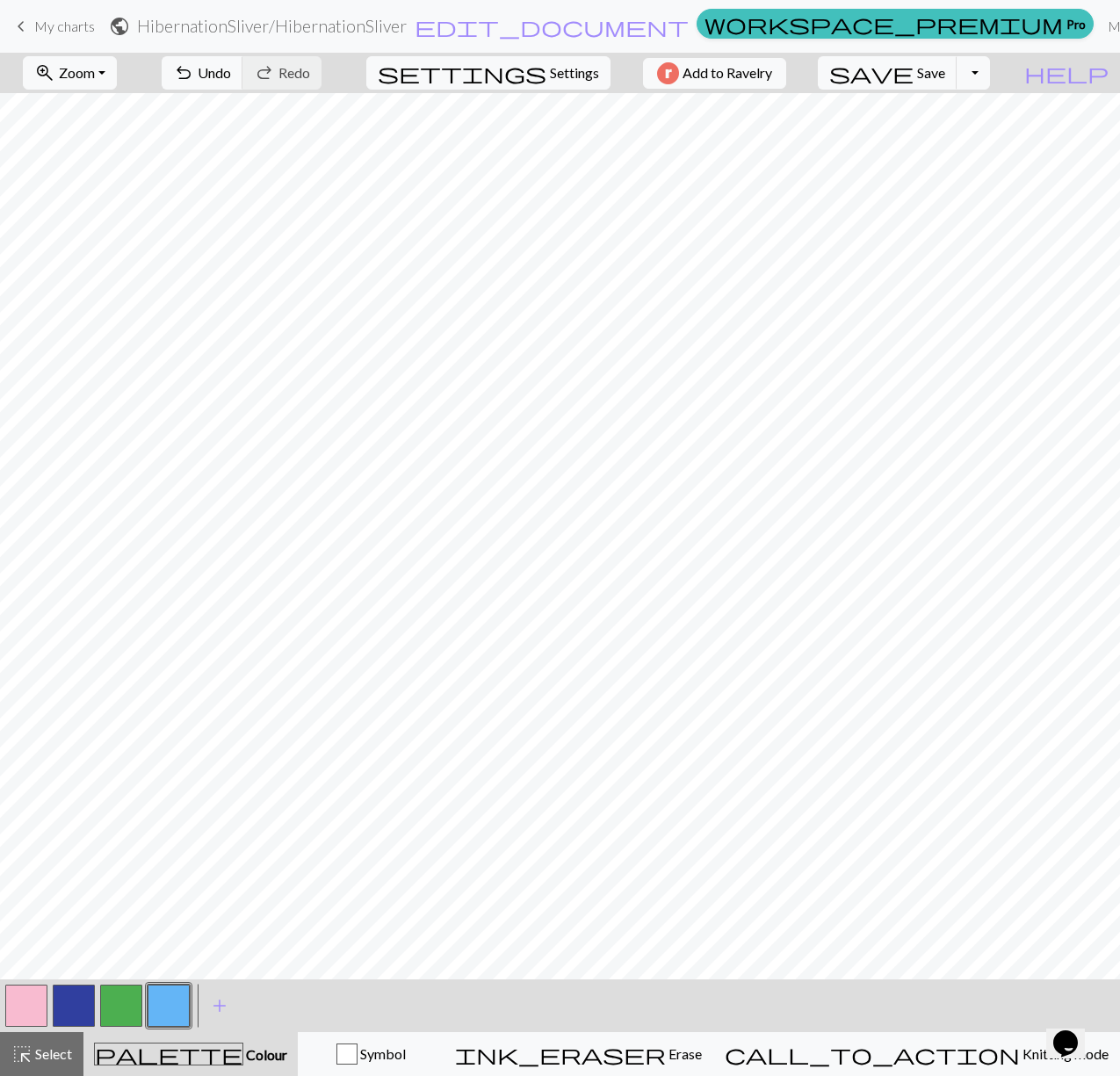
click at [69, 1015] on button "button" at bounding box center [73, 1006] width 42 height 42
click at [38, 1007] on button "button" at bounding box center [26, 1006] width 42 height 42
click at [63, 1014] on button "button" at bounding box center [73, 1006] width 42 height 42
click at [31, 989] on button "button" at bounding box center [26, 1006] width 42 height 42
click at [178, 1004] on button "button" at bounding box center [168, 1006] width 42 height 42
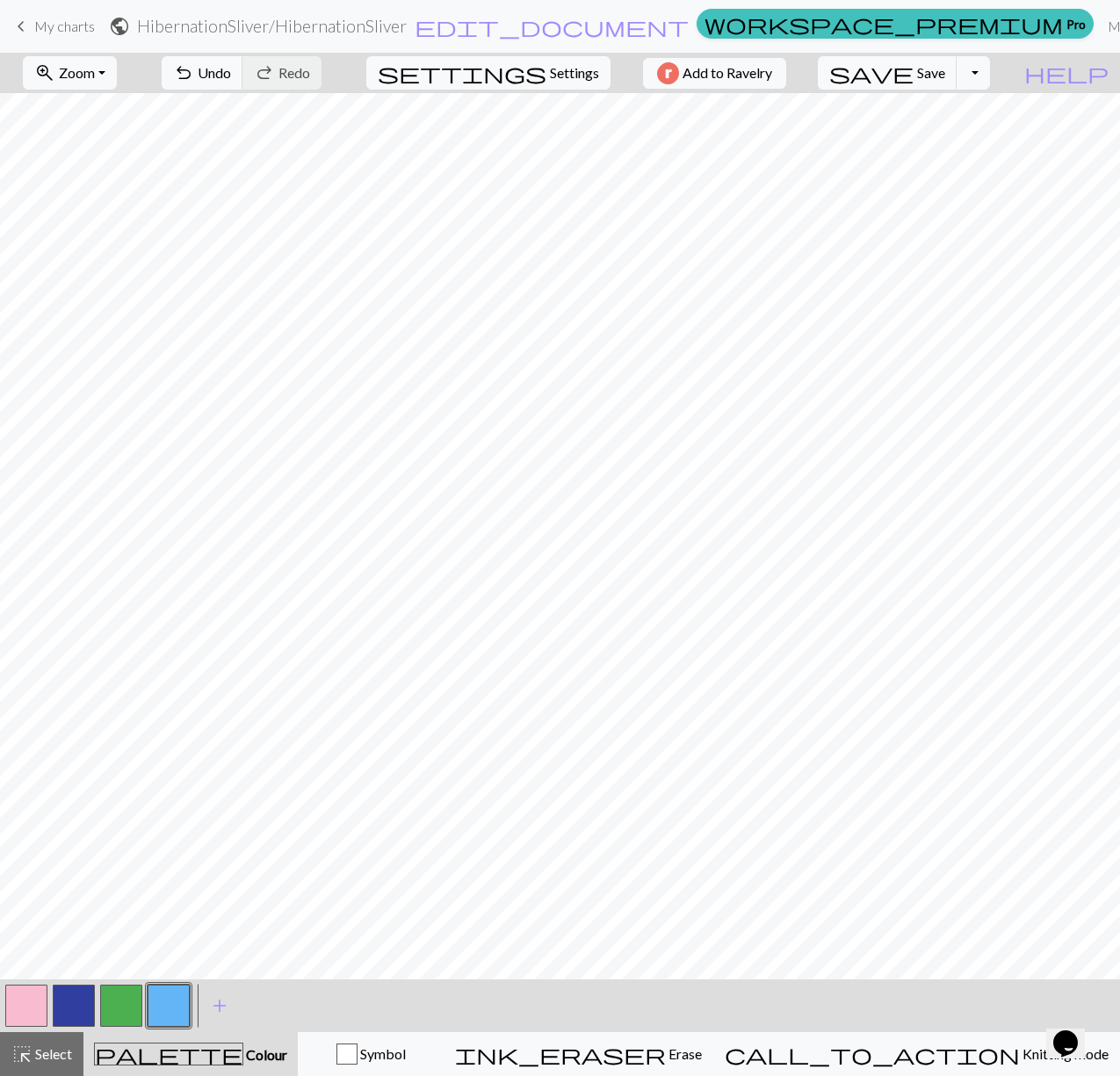
click at [67, 1006] on button "button" at bounding box center [73, 1006] width 42 height 42
click at [166, 1004] on button "button" at bounding box center [168, 1006] width 42 height 42
click at [91, 1010] on button "button" at bounding box center [73, 1006] width 42 height 42
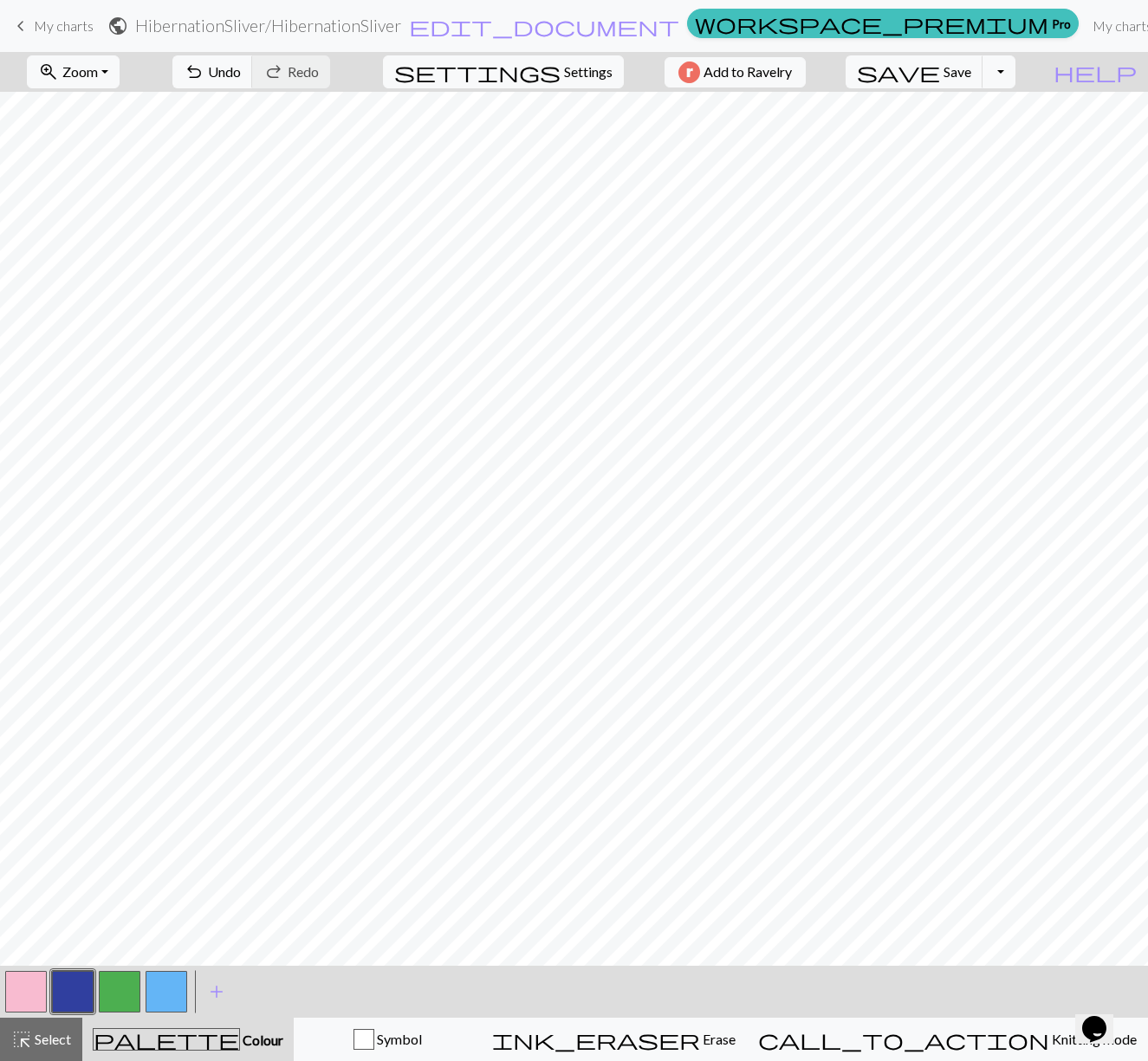
click at [149, 998] on button "button" at bounding box center [166, 992] width 42 height 42
click at [82, 987] on button "button" at bounding box center [72, 992] width 42 height 42
